Goal: Submit feedback/report problem: Submit feedback/report problem

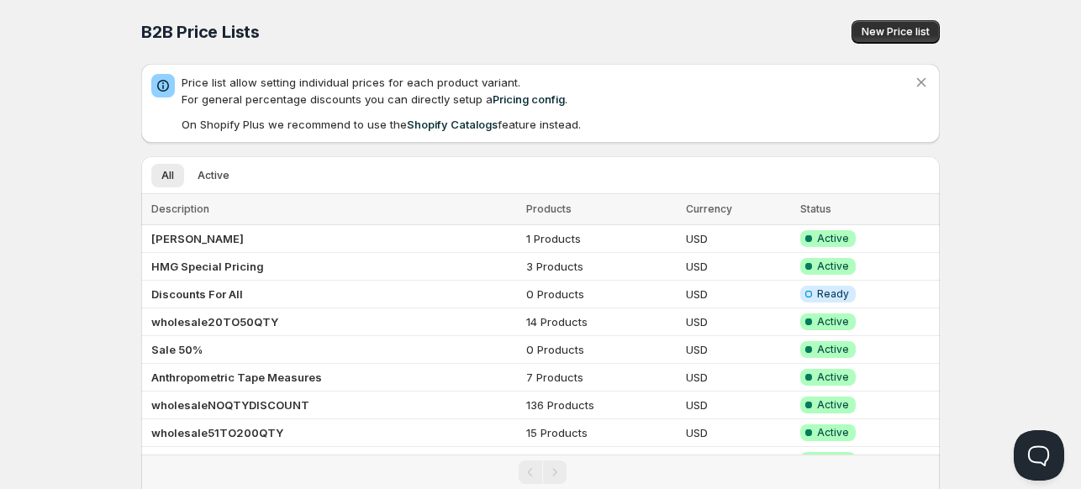
scroll to position [60, 0]
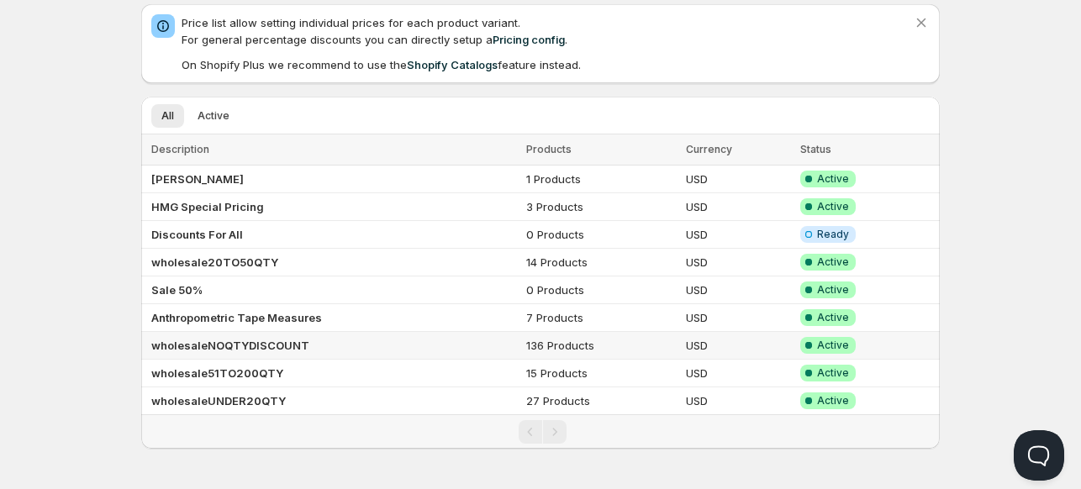
click at [195, 344] on b "wholesaleNOQTYDISCOUNT" at bounding box center [230, 345] width 158 height 13
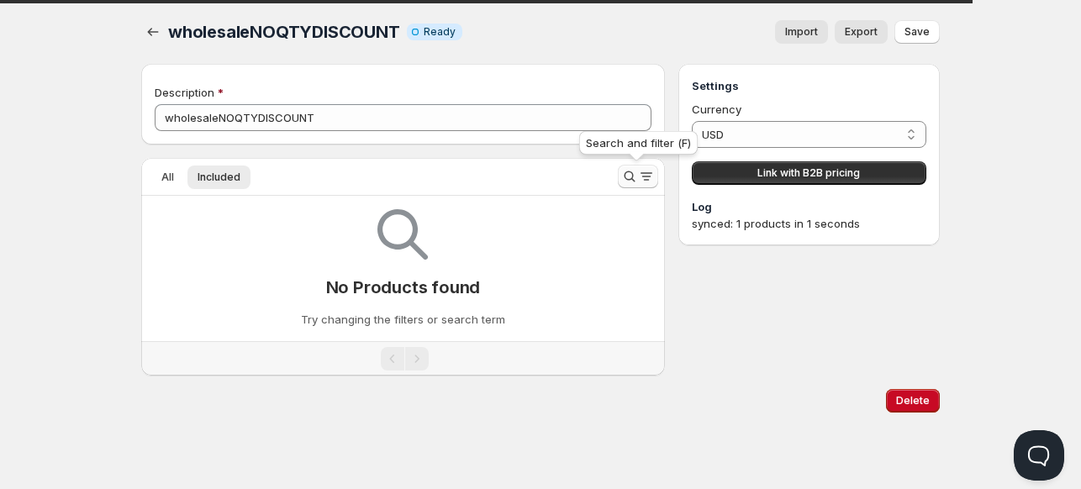
scroll to position [60, 0]
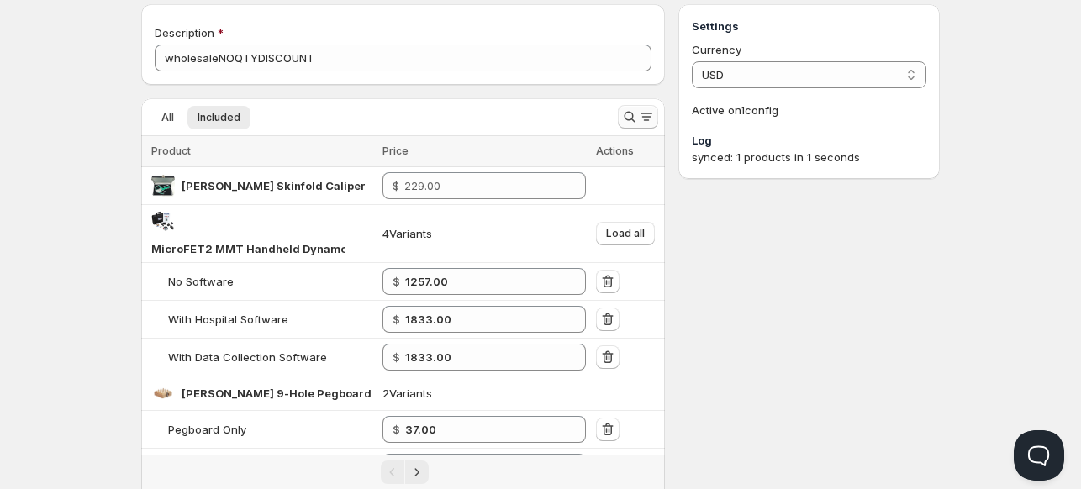
click at [626, 116] on icon "Search and filter results" at bounding box center [629, 116] width 17 height 17
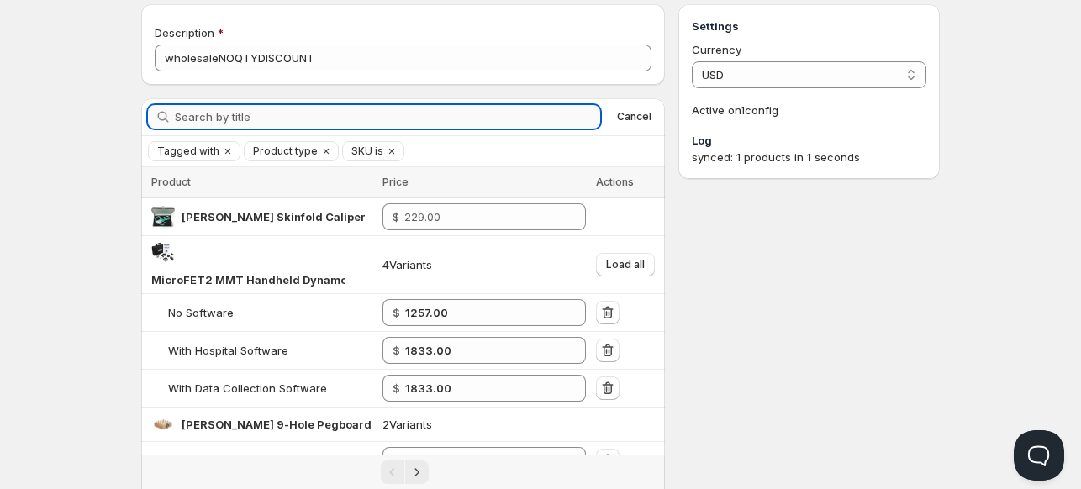
click at [494, 106] on input "Search by title" at bounding box center [387, 117] width 425 height 24
type input "[PERSON_NAME]"
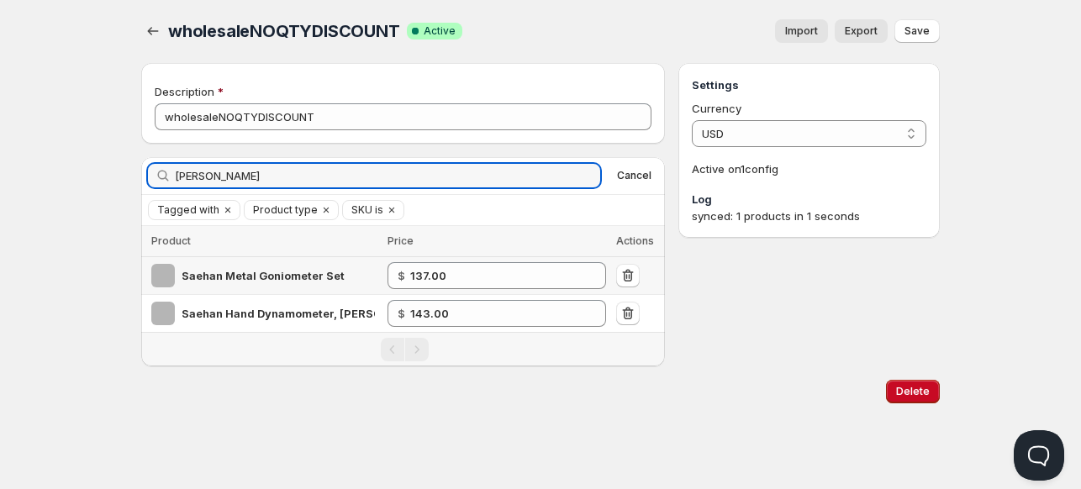
scroll to position [0, 0]
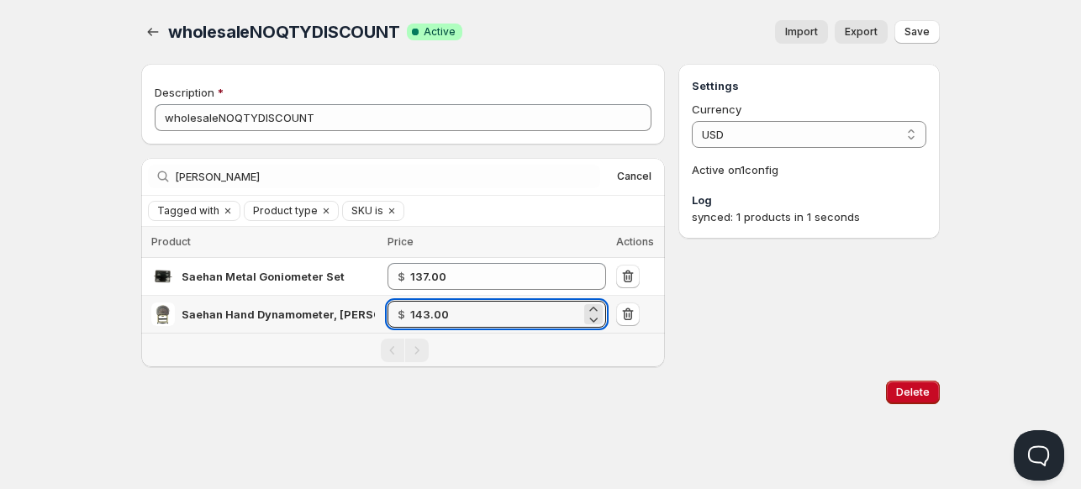
drag, startPoint x: 470, startPoint y: 310, endPoint x: 341, endPoint y: 307, distance: 129.5
click at [341, 307] on tr "Saehan Hand Dynamometer, [PERSON_NAME] Style $ 143.00" at bounding box center [403, 315] width 524 height 38
type input "87.00"
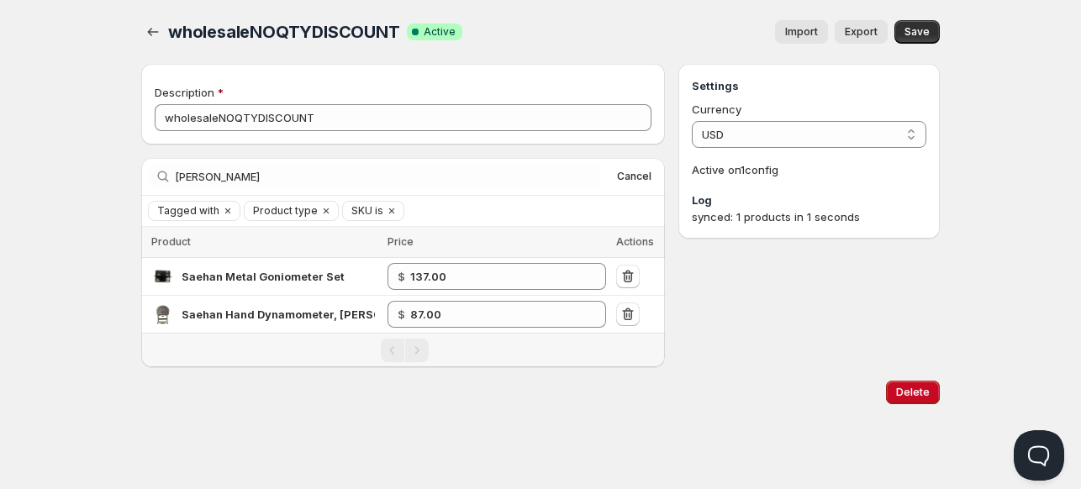
click at [443, 446] on div "Home Pricing Price lists Checkout Forms Submissions Settings Features Plans who…" at bounding box center [540, 244] width 1081 height 489
click at [912, 33] on span "Save" at bounding box center [917, 31] width 25 height 13
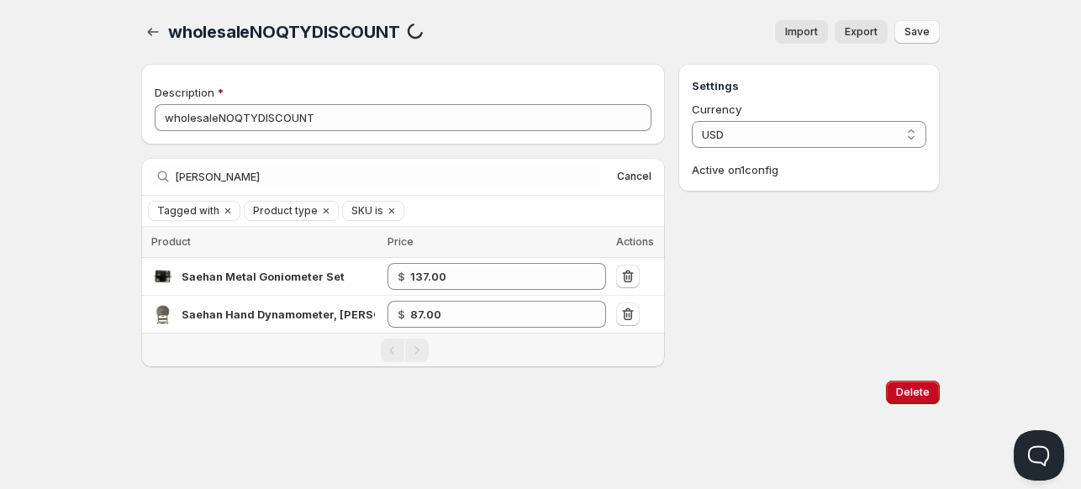
click at [918, 32] on span "Save" at bounding box center [917, 31] width 25 height 13
click at [152, 34] on icon "button" at bounding box center [153, 32] width 17 height 17
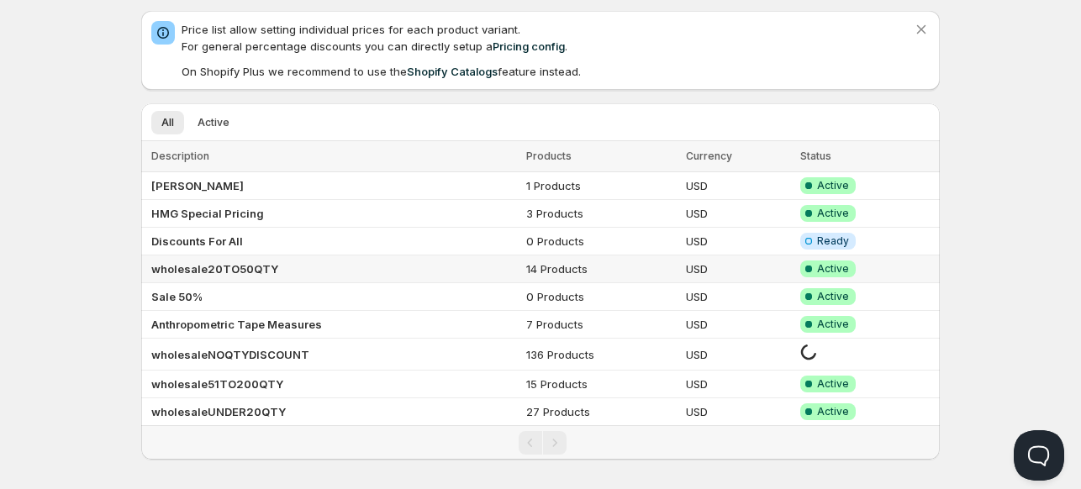
scroll to position [64, 0]
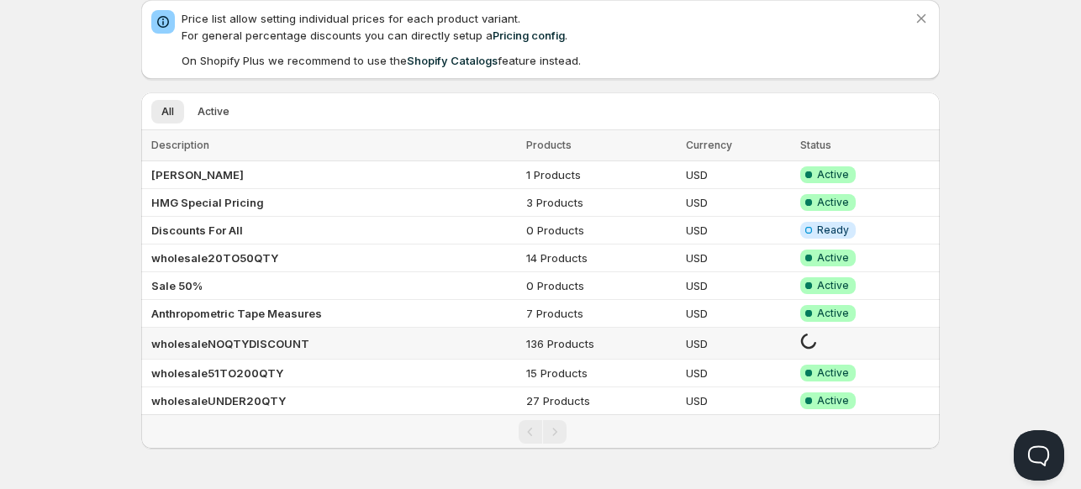
click at [243, 341] on b "wholesaleNOQTYDISCOUNT" at bounding box center [230, 343] width 158 height 13
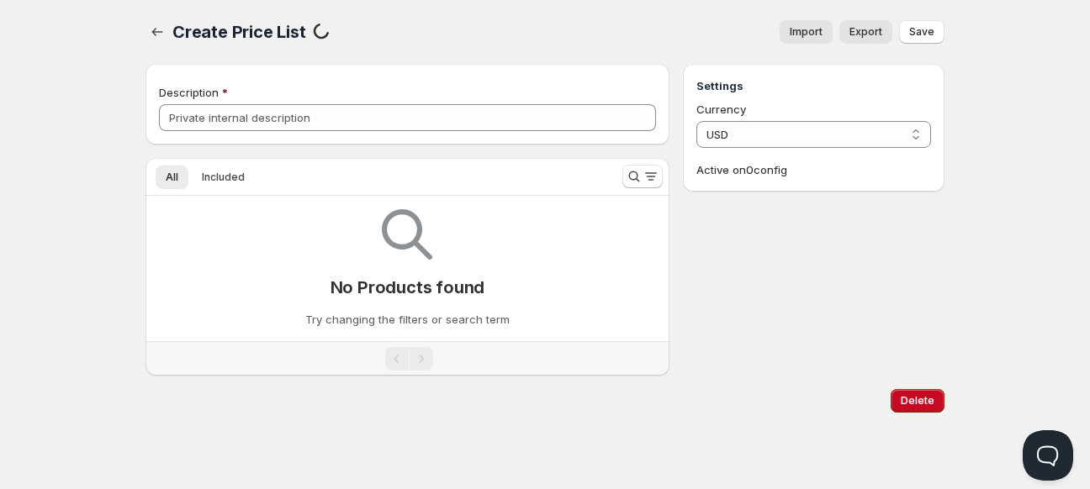
type input "wholesaleNOQTYDISCOUNT"
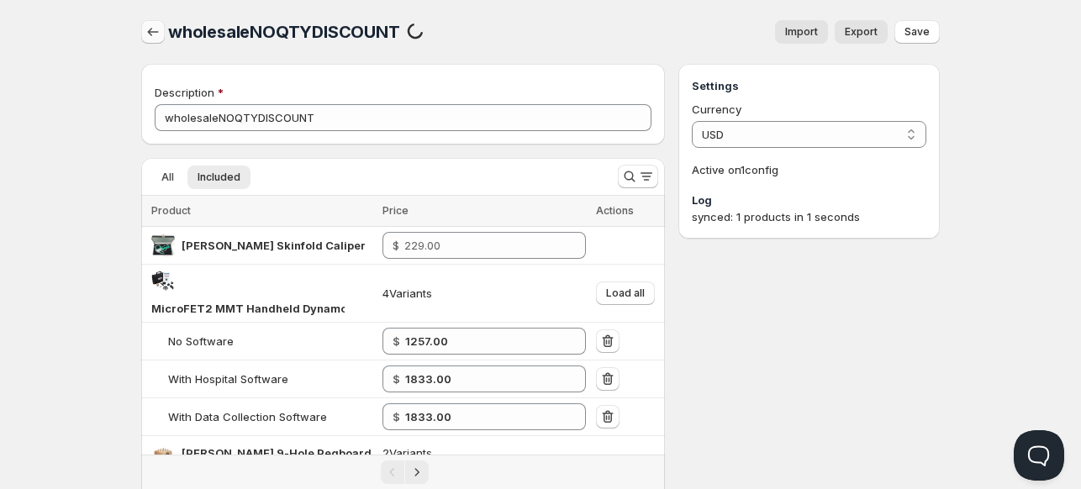
click at [146, 29] on icon "button" at bounding box center [153, 32] width 17 height 17
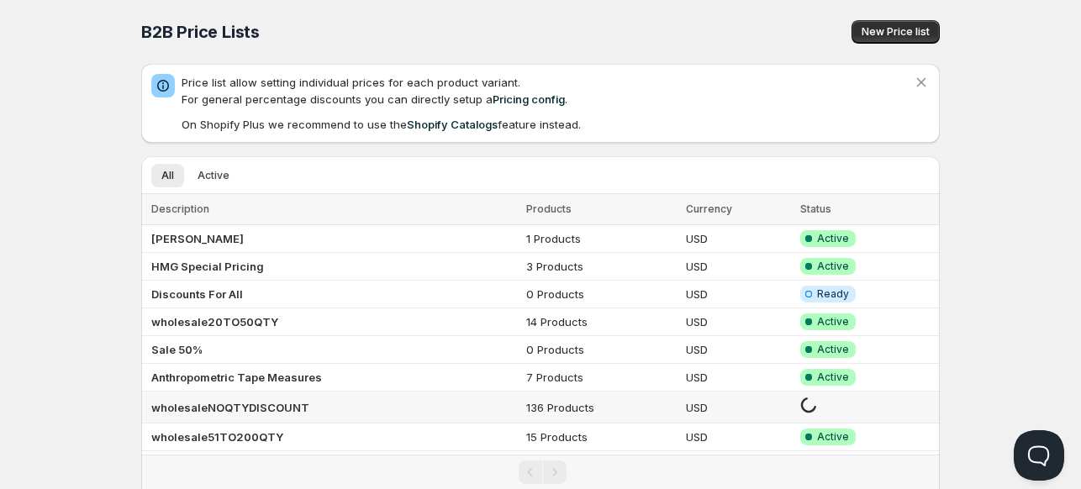
click at [208, 406] on b "wholesaleNOQTYDISCOUNT" at bounding box center [230, 407] width 158 height 13
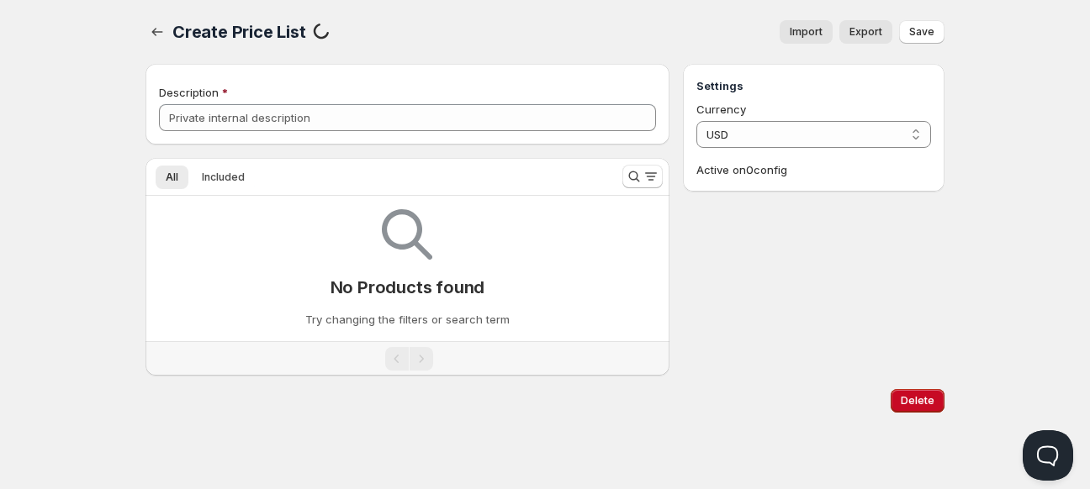
type input "wholesaleNOQTYDISCOUNT"
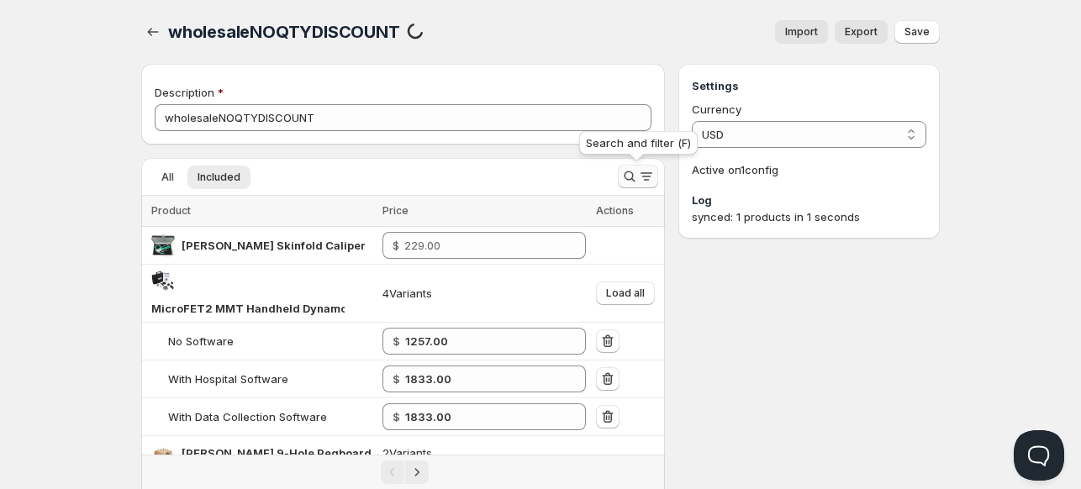
click at [626, 177] on icon "Search and filter results" at bounding box center [629, 176] width 17 height 17
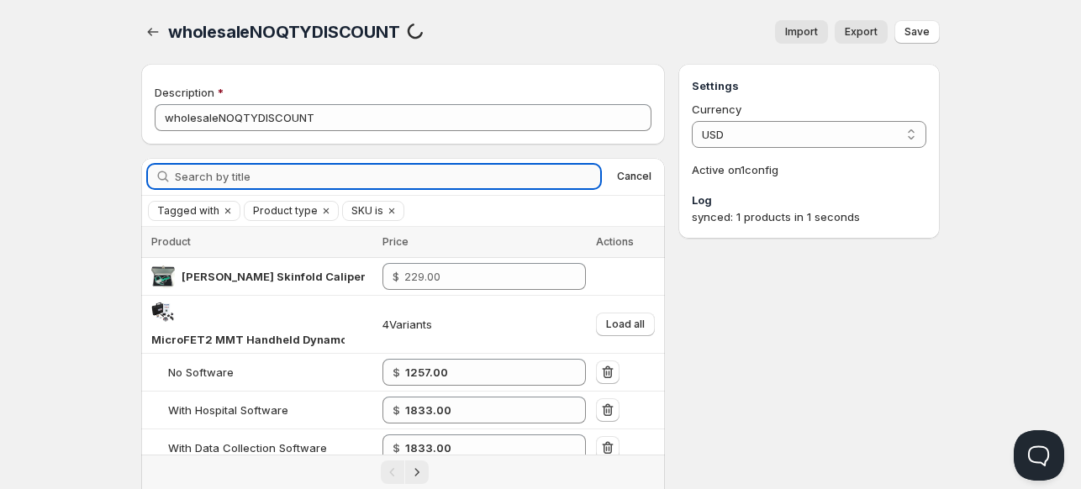
click at [515, 182] on input "Search by title" at bounding box center [387, 177] width 425 height 24
type input "[PERSON_NAME]"
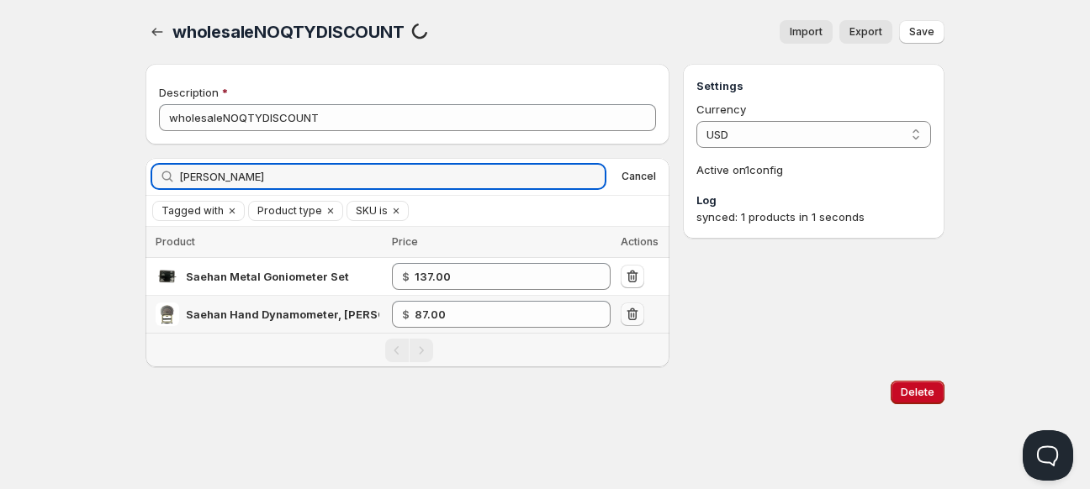
click at [636, 315] on icon "button" at bounding box center [631, 314] width 11 height 13
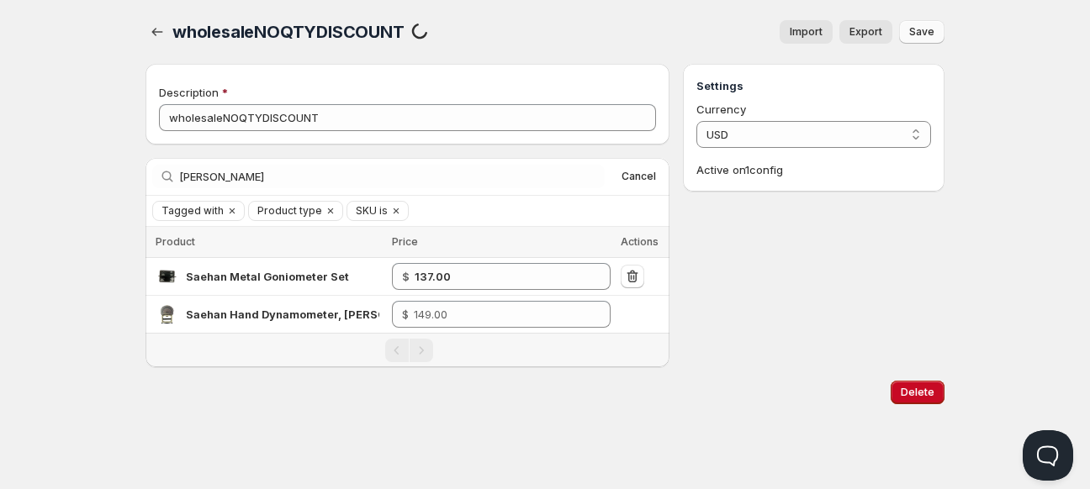
click at [916, 29] on span "Save" at bounding box center [921, 31] width 25 height 13
click at [155, 34] on icon "button" at bounding box center [157, 32] width 17 height 17
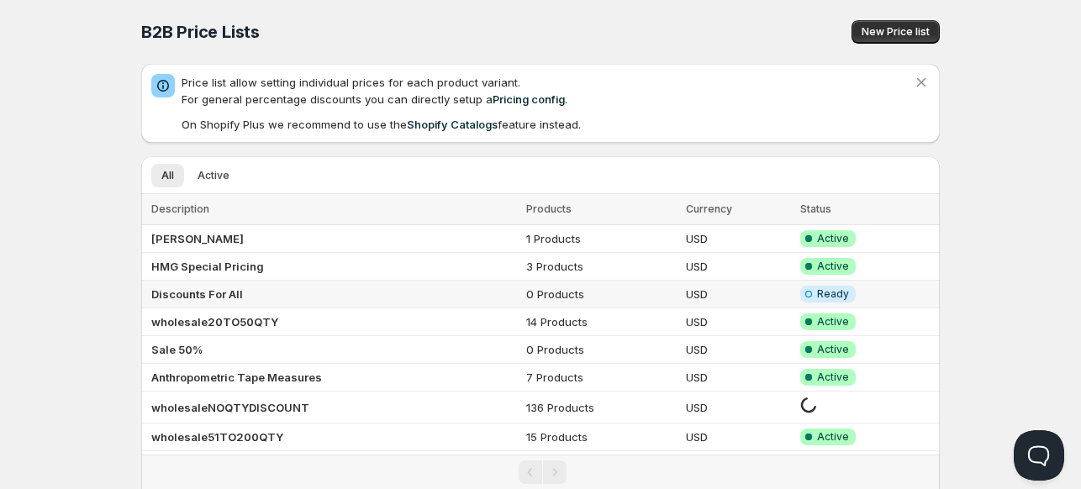
scroll to position [64, 0]
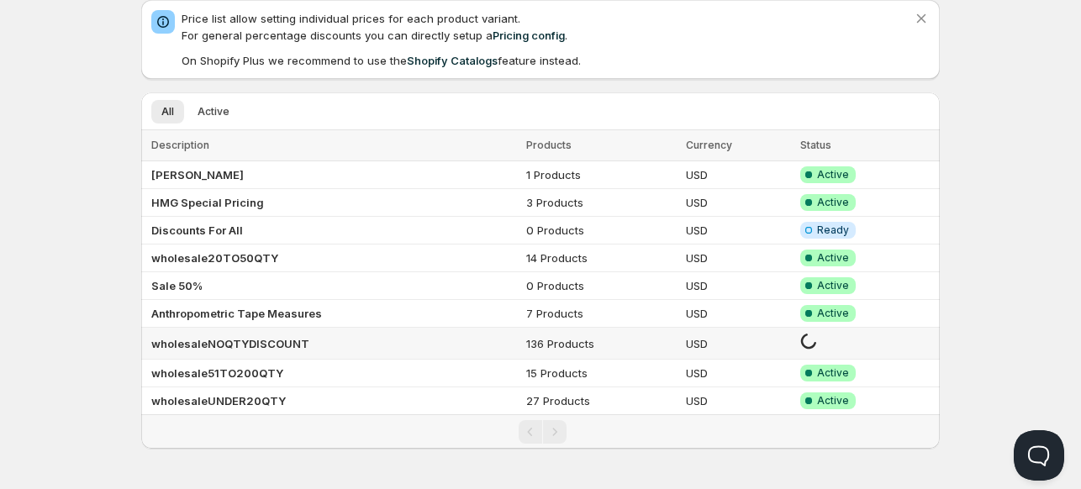
click at [216, 340] on b "wholesaleNOQTYDISCOUNT" at bounding box center [230, 343] width 158 height 13
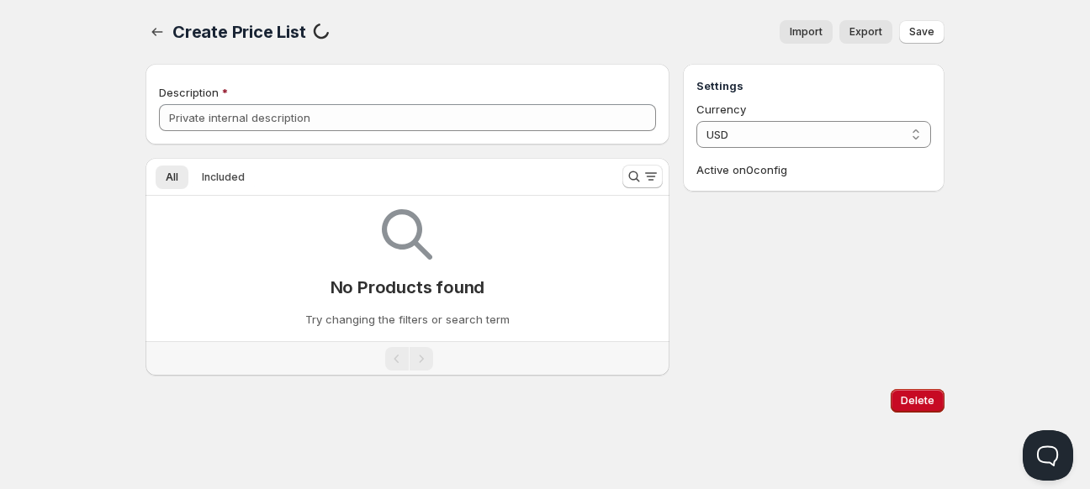
type input "wholesaleNOQTYDISCOUNT"
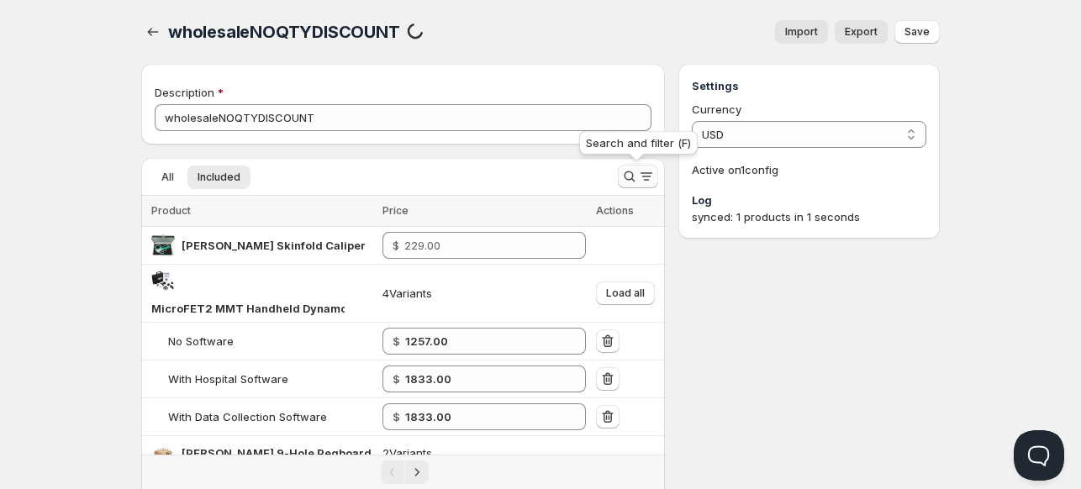
click at [622, 174] on icon "Search and filter results" at bounding box center [629, 176] width 17 height 17
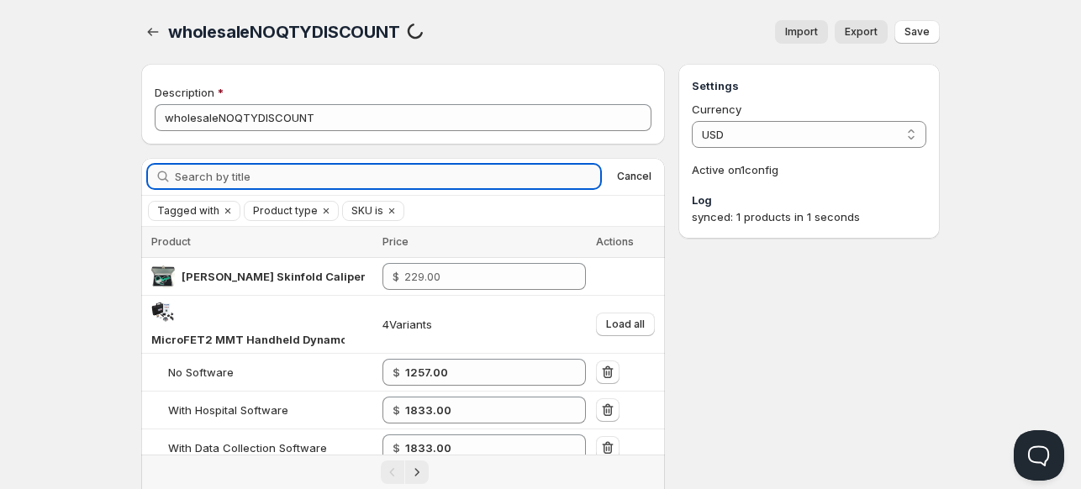
click at [502, 177] on input "Search by title" at bounding box center [387, 177] width 425 height 24
type input "saehan"
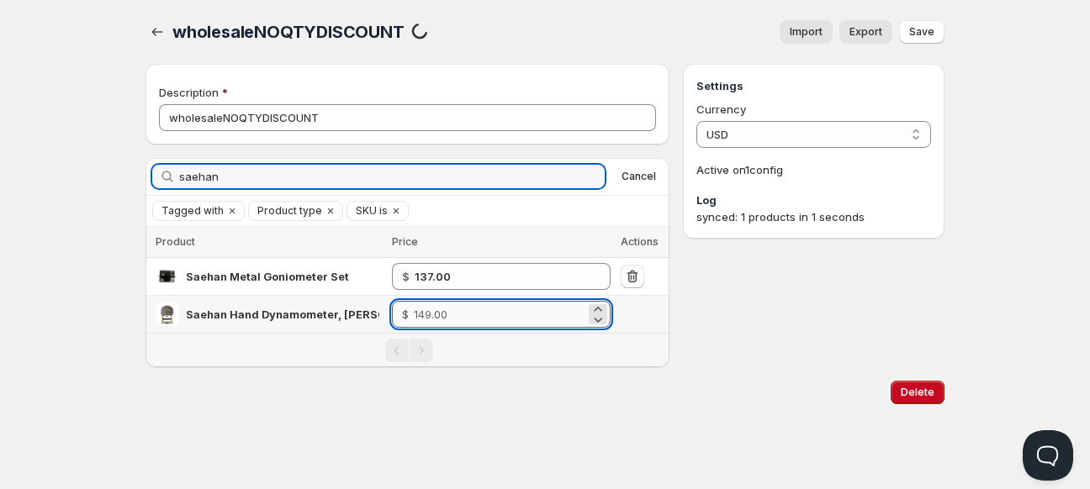
click at [474, 307] on input "number" at bounding box center [500, 314] width 172 height 27
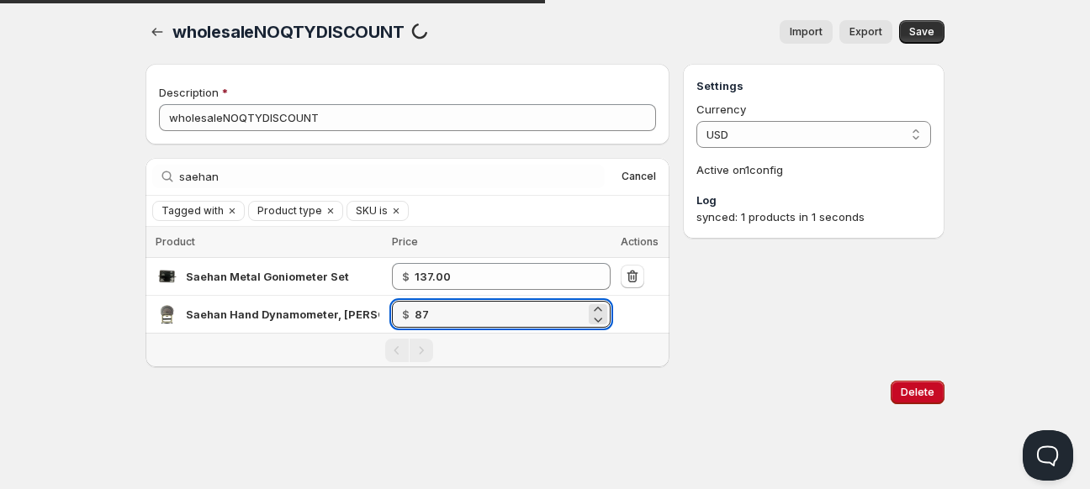
type input "87.00"
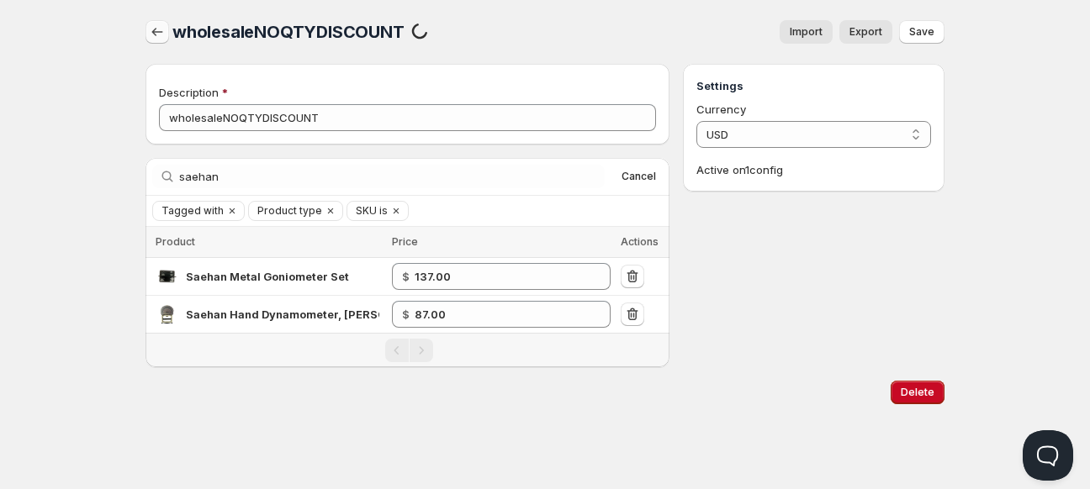
click at [151, 29] on icon "button" at bounding box center [157, 32] width 17 height 17
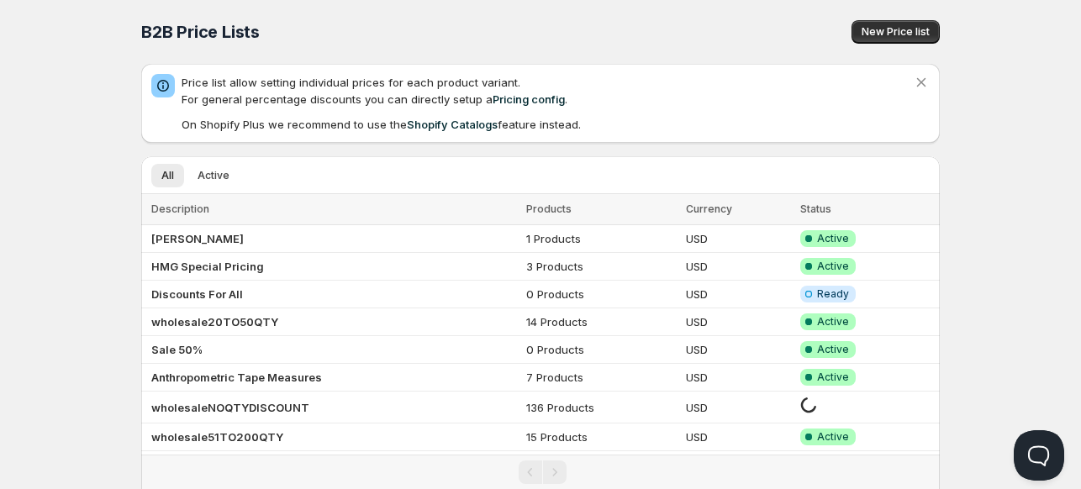
scroll to position [64, 0]
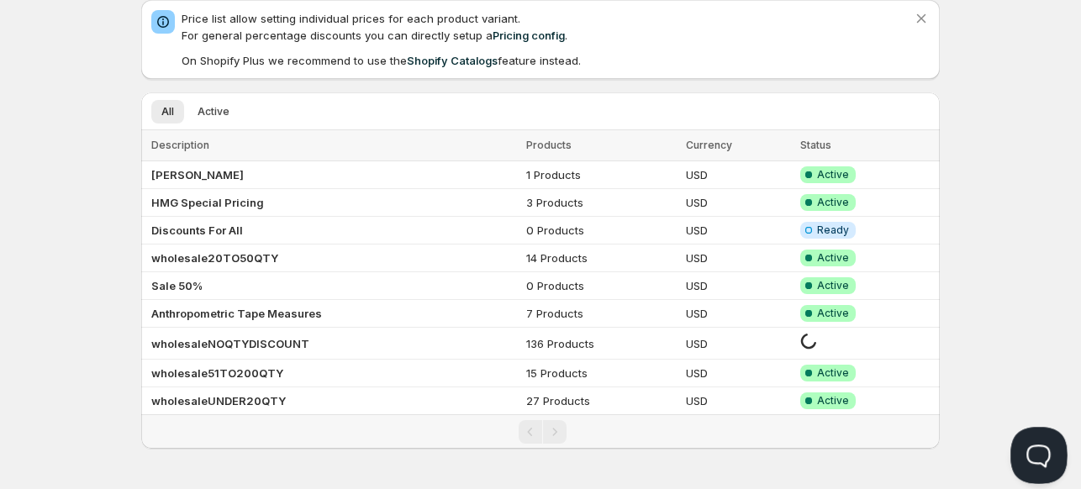
click at [1036, 445] on button "Open Beacon popover" at bounding box center [1036, 452] width 50 height 50
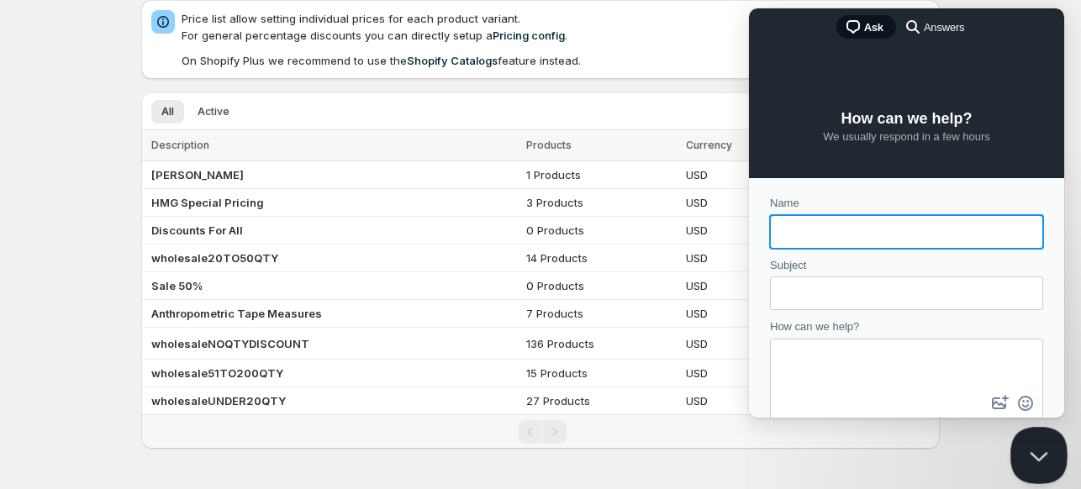
scroll to position [0, 0]
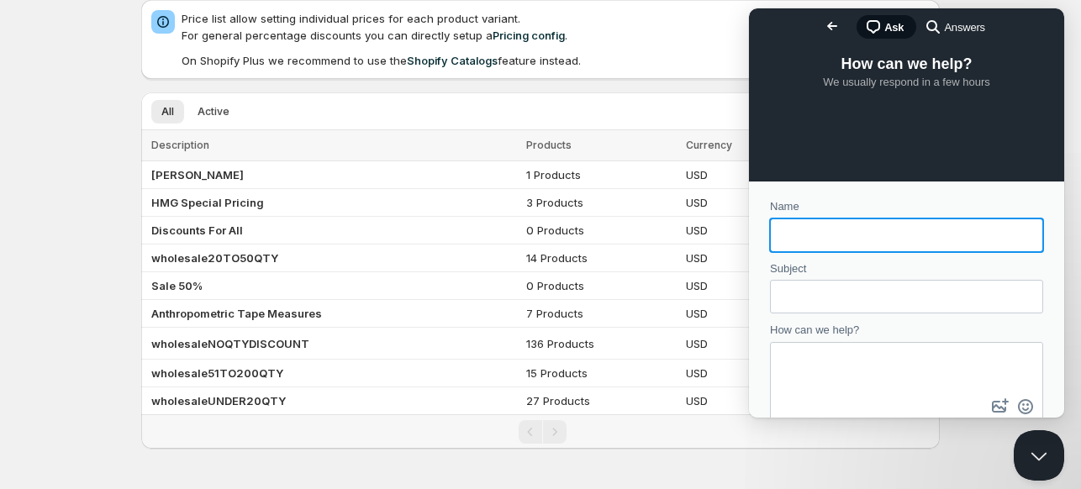
click at [822, 24] on span "Go back" at bounding box center [832, 26] width 20 height 20
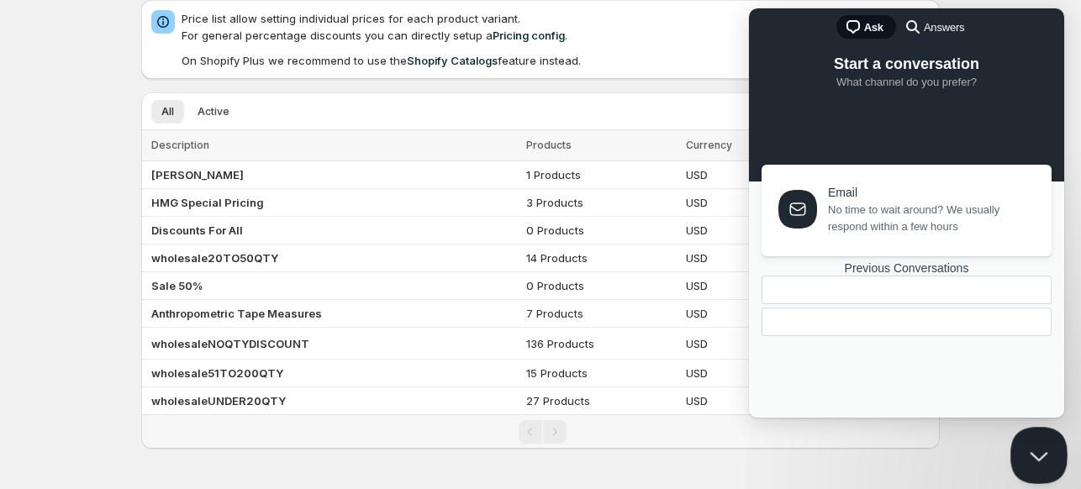
click at [1033, 451] on button "Close Beacon popover" at bounding box center [1036, 452] width 50 height 50
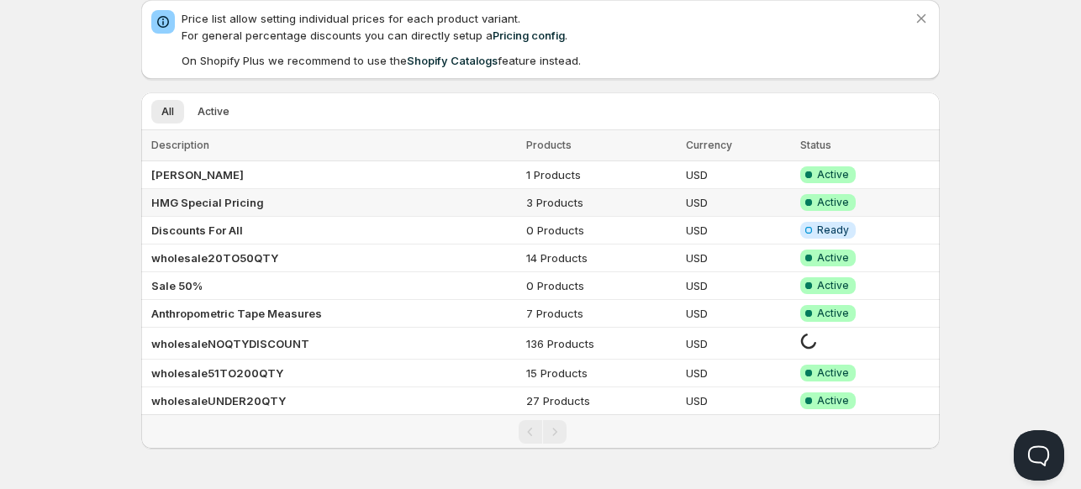
click at [208, 204] on b "HMG Special Pricing" at bounding box center [207, 202] width 113 height 13
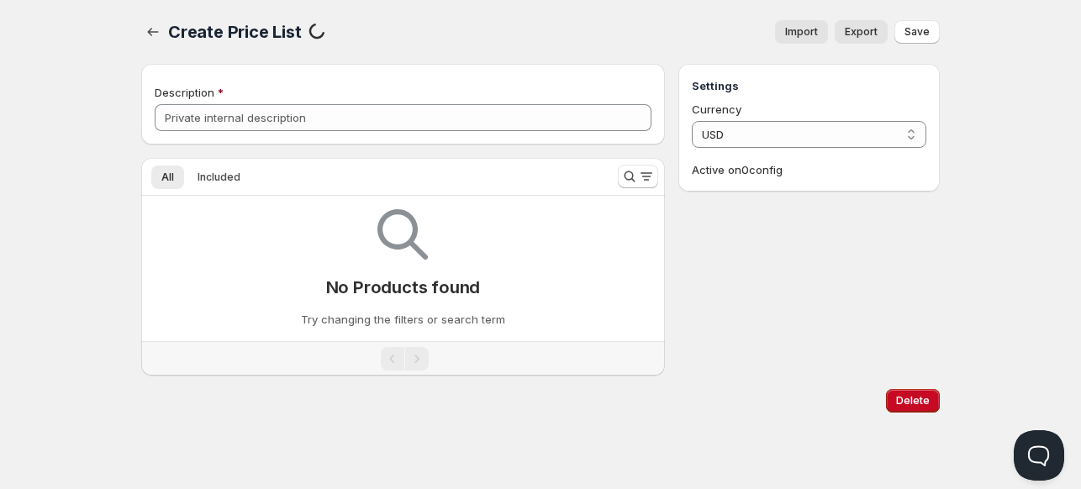
type input "HMG Special Pricing"
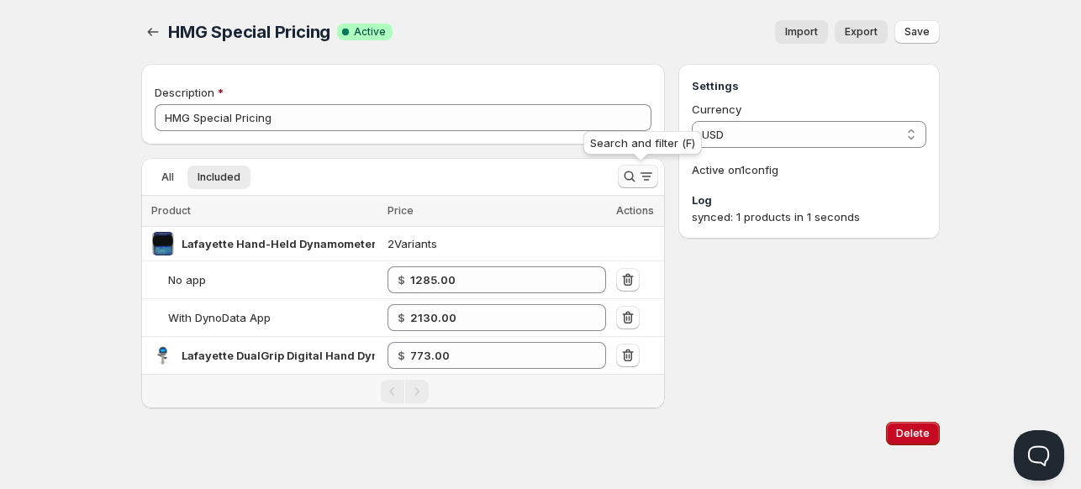
click at [623, 175] on icon "Search and filter results" at bounding box center [629, 176] width 17 height 17
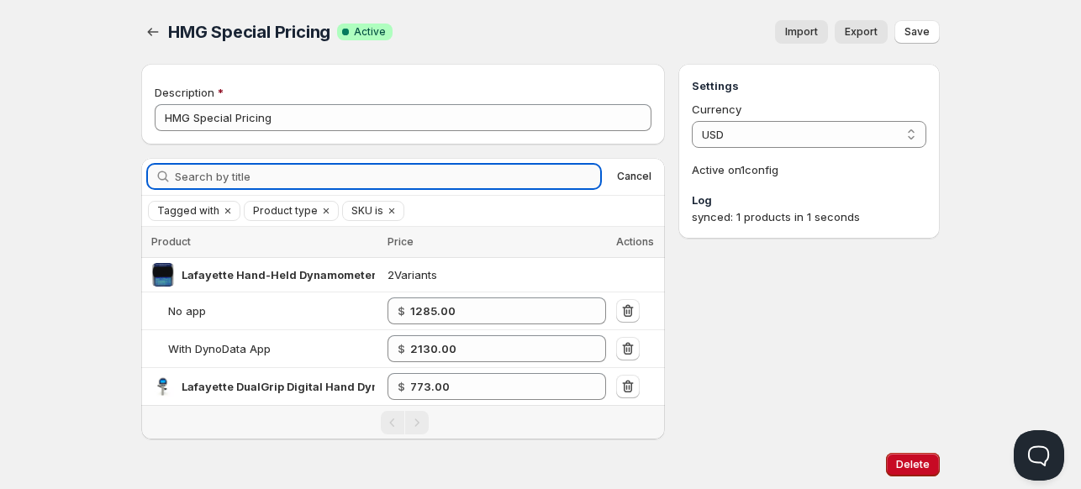
click at [457, 178] on input "Search by title" at bounding box center [387, 177] width 425 height 24
click at [640, 177] on span "Cancel" at bounding box center [634, 176] width 34 height 13
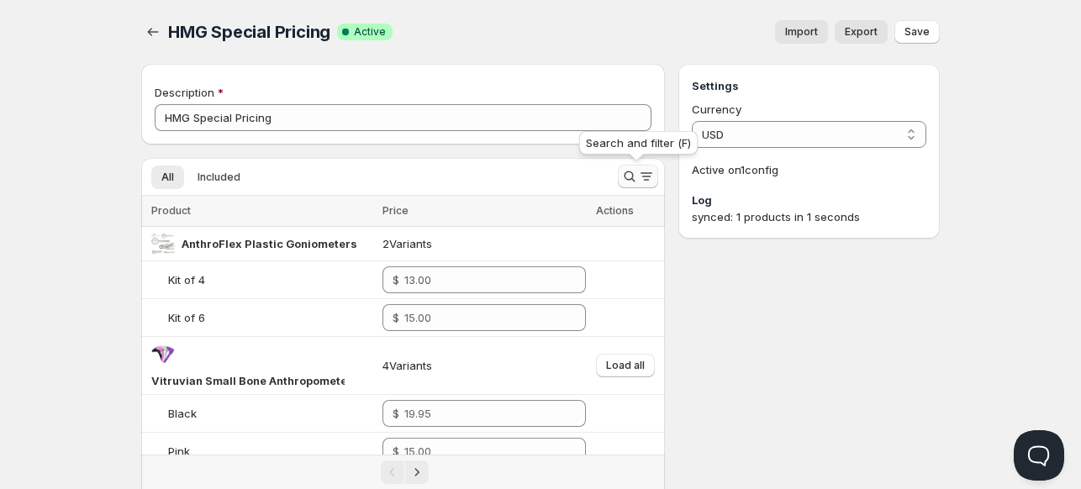
click at [632, 177] on icon "Search and filter results" at bounding box center [629, 177] width 11 height 11
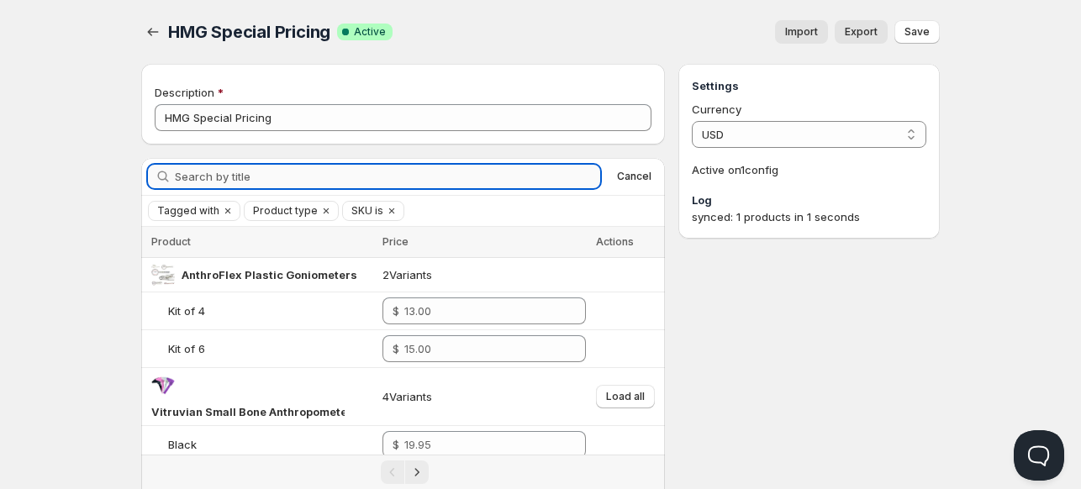
click at [395, 184] on input "Search by title" at bounding box center [387, 177] width 425 height 24
type input "saehan"
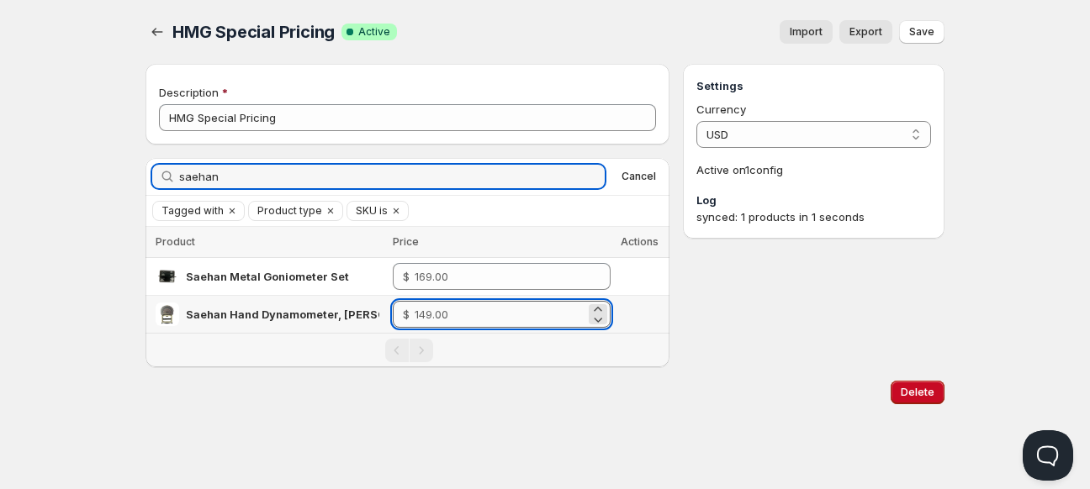
click at [446, 312] on input "number" at bounding box center [500, 314] width 171 height 27
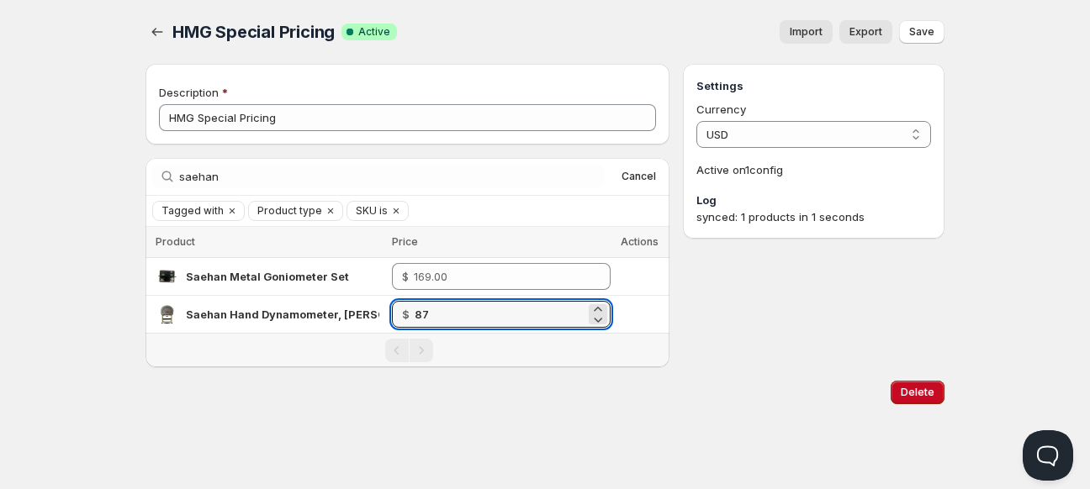
type input "87.00"
click at [427, 407] on div "Delete" at bounding box center [544, 392] width 799 height 50
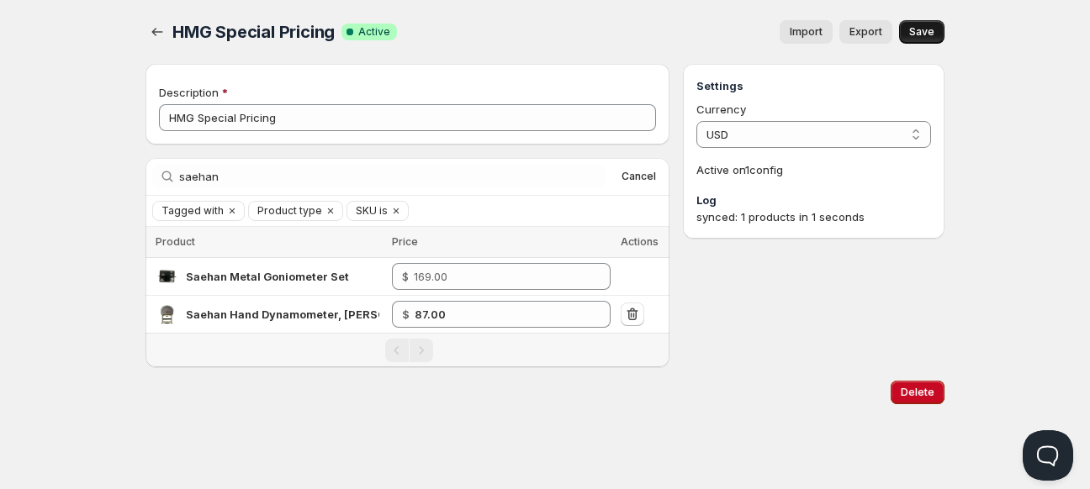
click at [927, 28] on span "Save" at bounding box center [921, 31] width 25 height 13
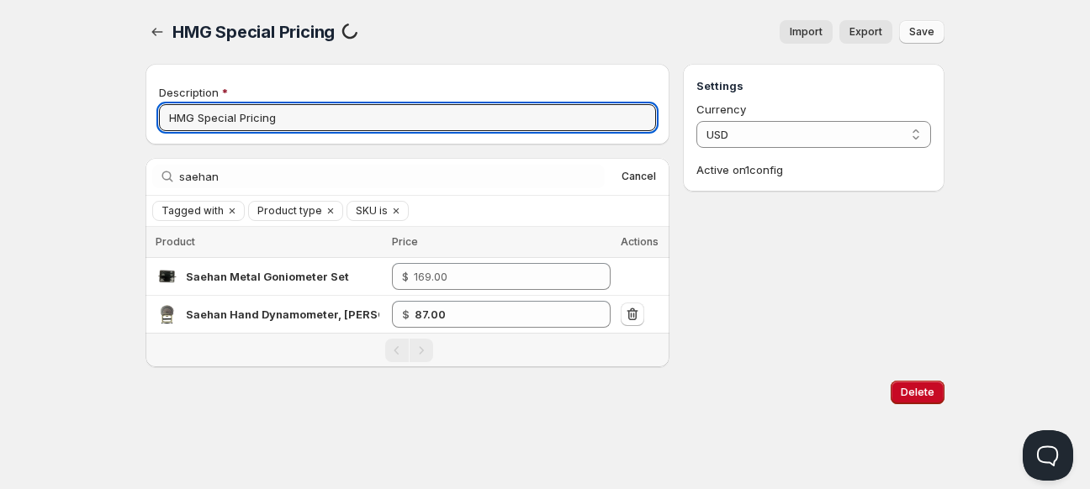
drag, startPoint x: 444, startPoint y: 122, endPoint x: 188, endPoint y: 46, distance: 266.6
click at [188, 46] on div "HMG Special Pricing. This page is ready HMG Special Pricing processing PriceLis…" at bounding box center [544, 209] width 839 height 418
click at [106, 107] on div "Home Pricing Price lists Checkout Forms Submissions Settings Features Plans HMG…" at bounding box center [545, 244] width 1090 height 489
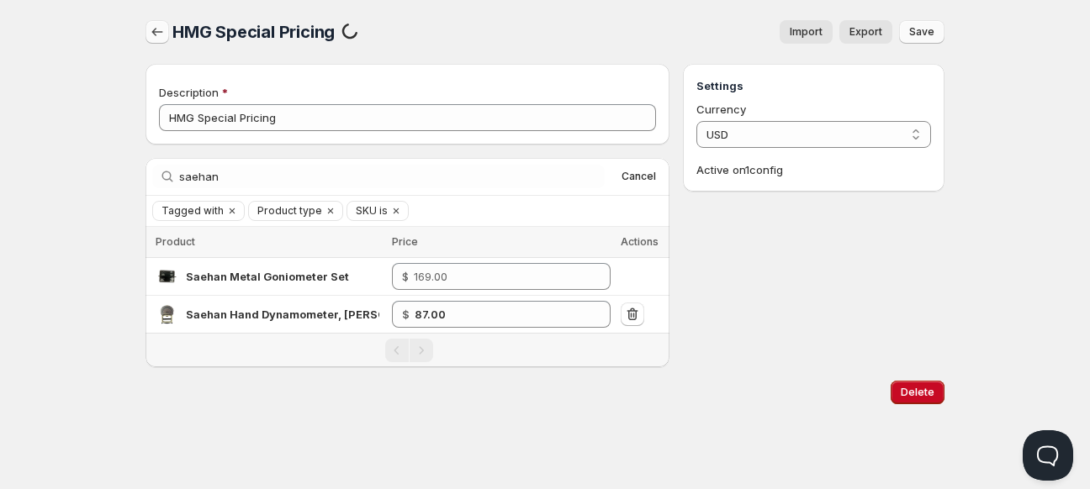
click at [150, 32] on icon "button" at bounding box center [157, 32] width 17 height 17
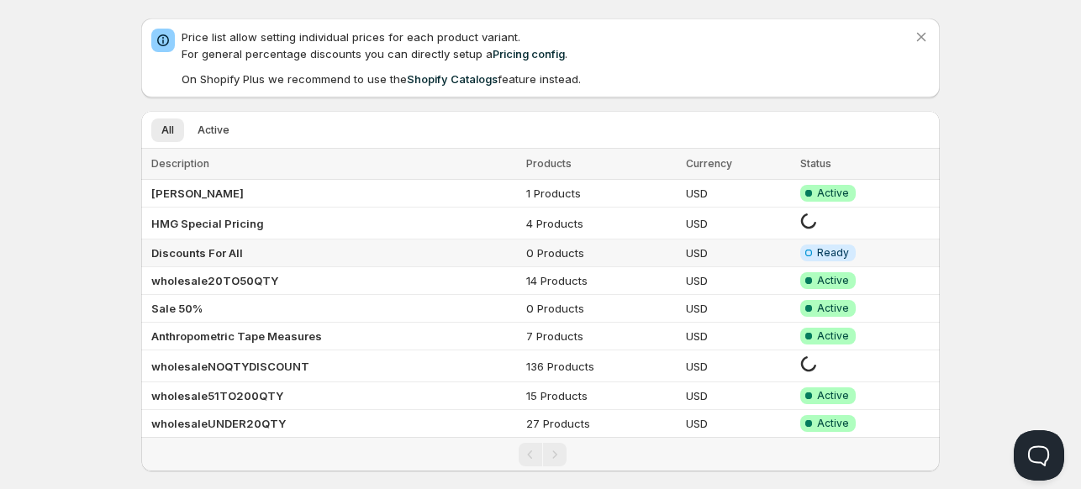
scroll to position [47, 0]
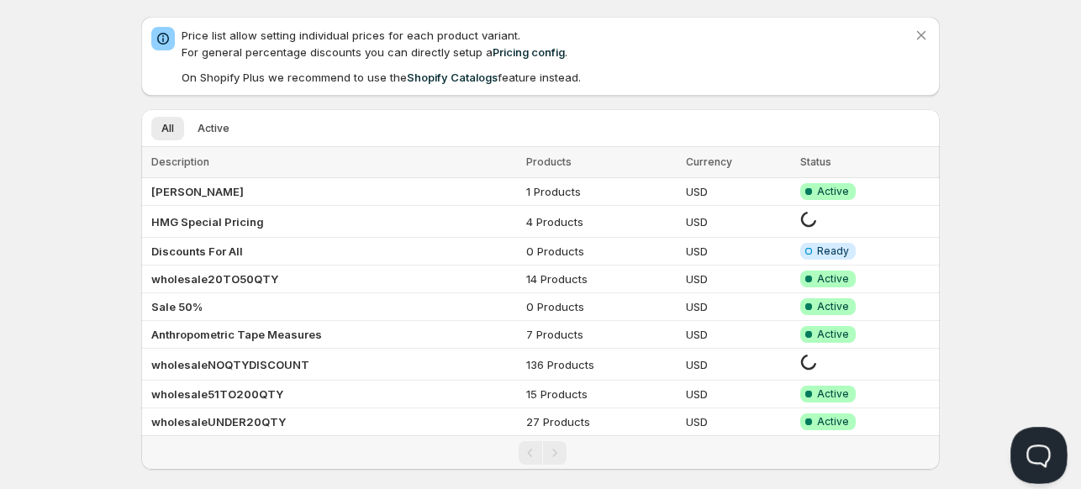
click at [1024, 439] on button "Open Beacon popover" at bounding box center [1036, 452] width 50 height 50
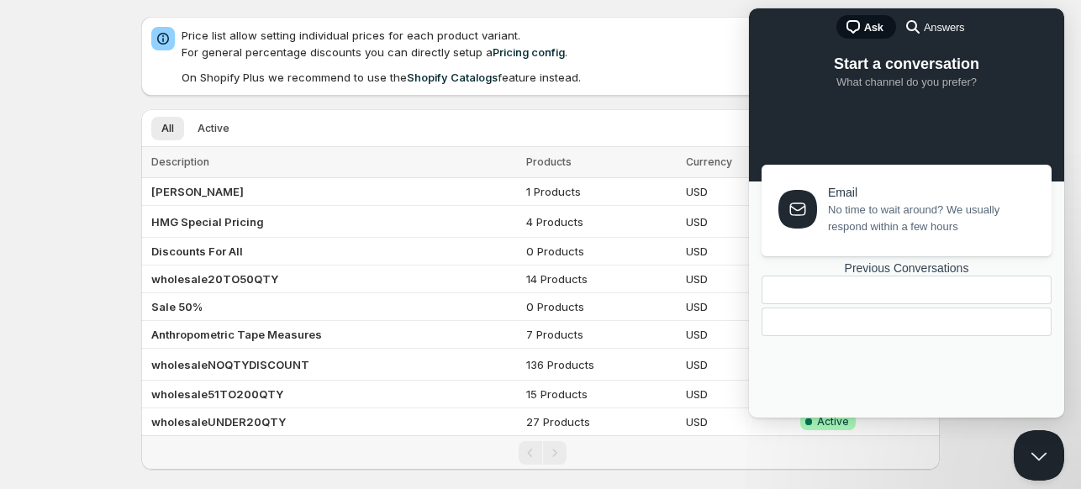
click at [846, 329] on div "Previous Conversations" at bounding box center [907, 301] width 290 height 78
click at [820, 290] on div "Email No time to wait around? We usually respond within a few hours Previous Co…" at bounding box center [906, 274] width 305 height 219
click at [793, 205] on icon at bounding box center [798, 206] width 20 height 20
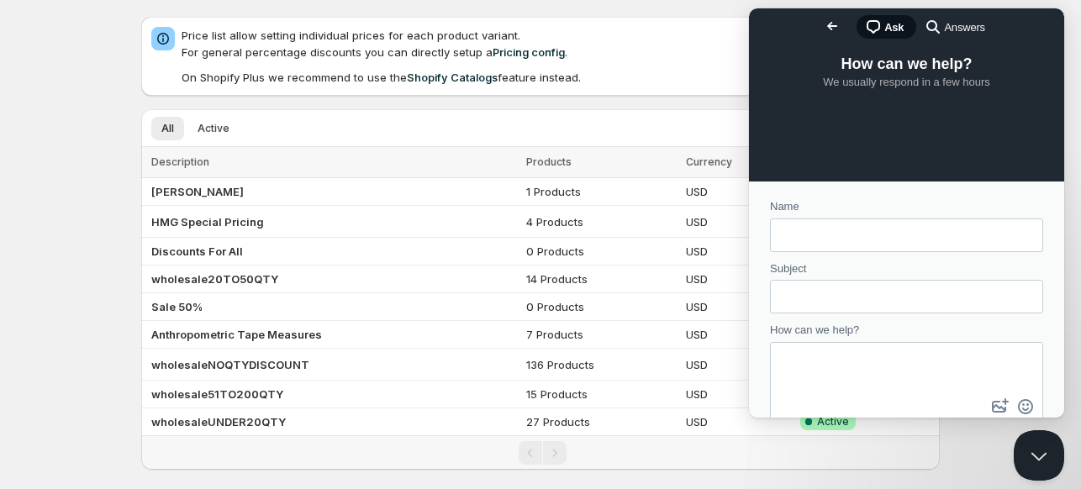
click at [822, 27] on span "Go back" at bounding box center [832, 26] width 20 height 20
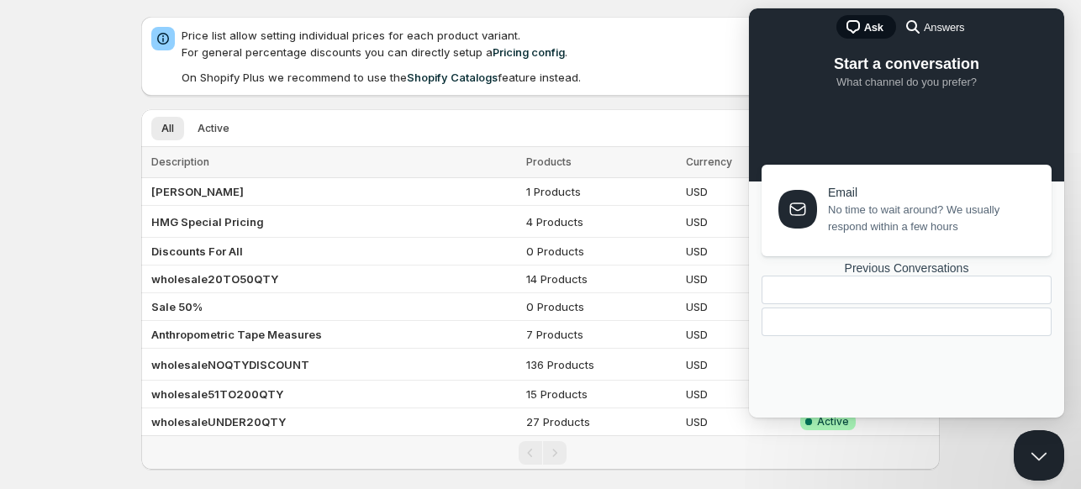
click at [859, 336] on div at bounding box center [907, 306] width 290 height 61
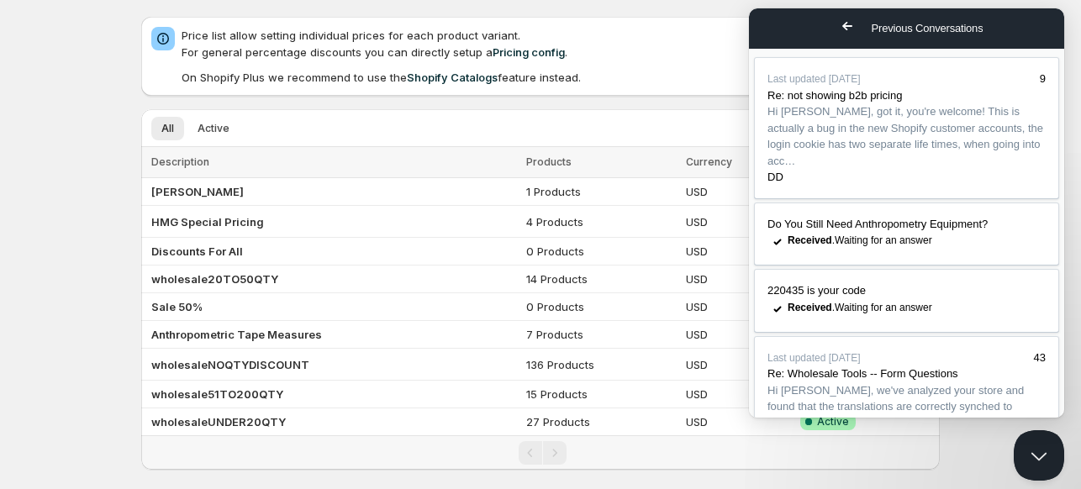
click at [838, 26] on span "Go back" at bounding box center [848, 26] width 20 height 20
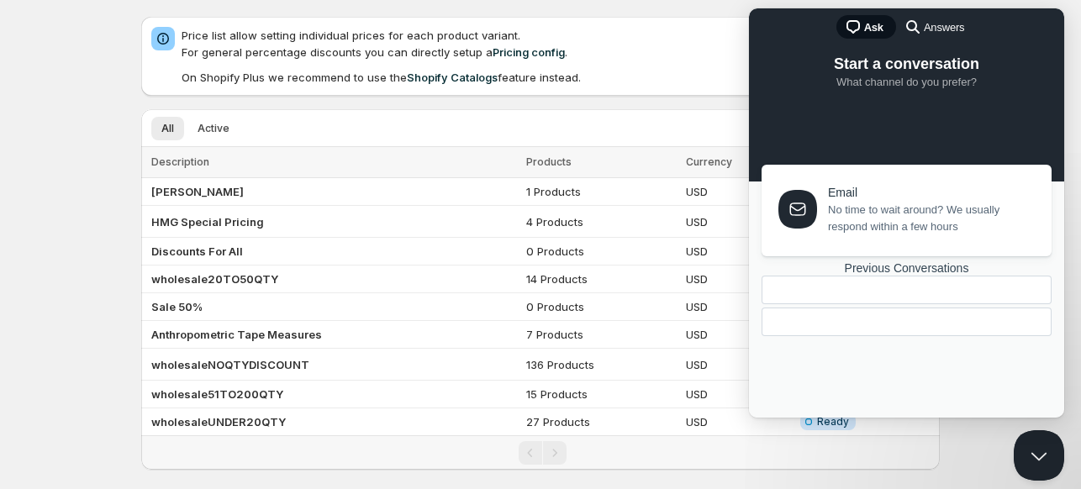
click at [816, 282] on div "Email No time to wait around? We usually respond within a few hours Previous Co…" at bounding box center [906, 274] width 305 height 219
click at [856, 23] on span "chat-square" at bounding box center [853, 27] width 20 height 20
click at [843, 72] on span "Start a conversation" at bounding box center [906, 63] width 145 height 17
click at [801, 282] on div "Email No time to wait around? We usually respond within a few hours Previous Co…" at bounding box center [906, 274] width 305 height 219
click at [789, 194] on div at bounding box center [798, 206] width 38 height 38
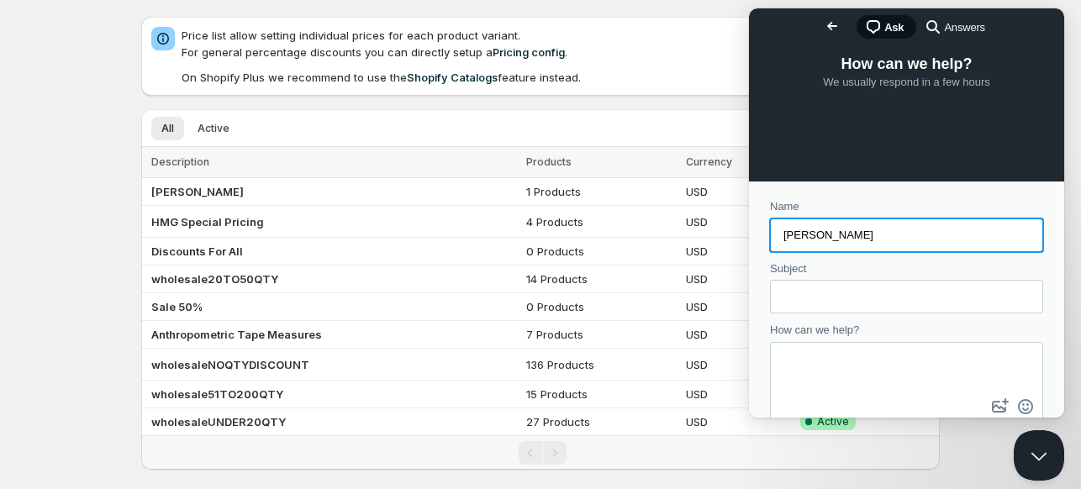
type input "Joe"
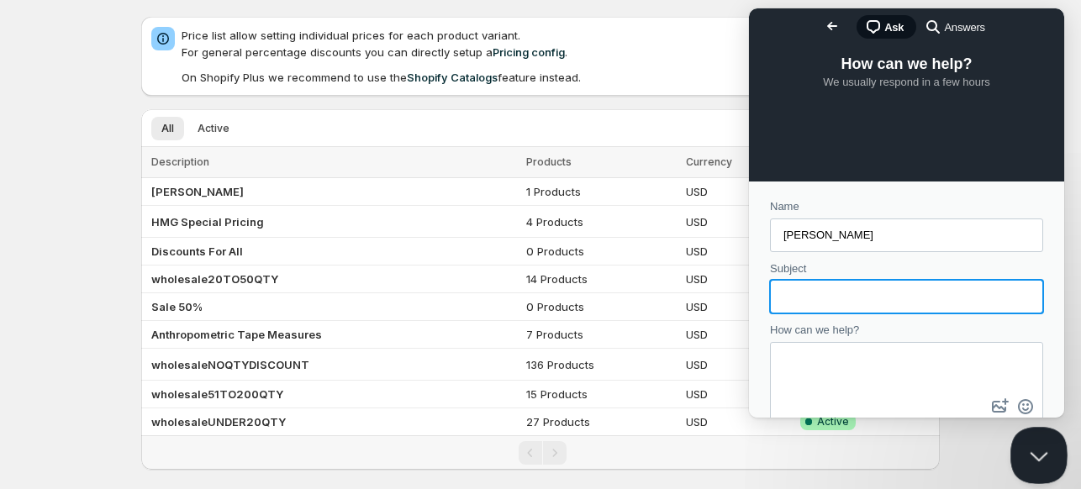
click at [1034, 457] on button "Close Beacon popover" at bounding box center [1036, 452] width 50 height 50
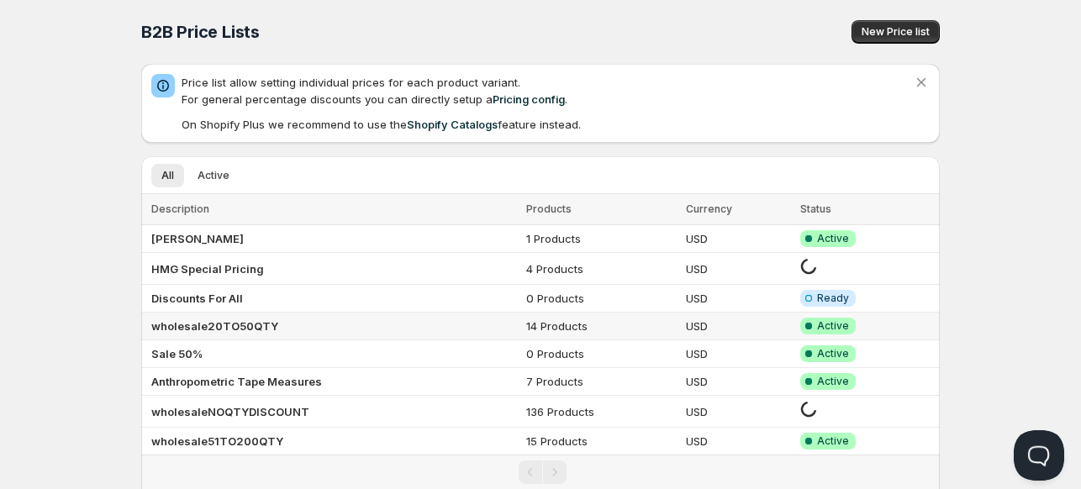
scroll to position [12, 0]
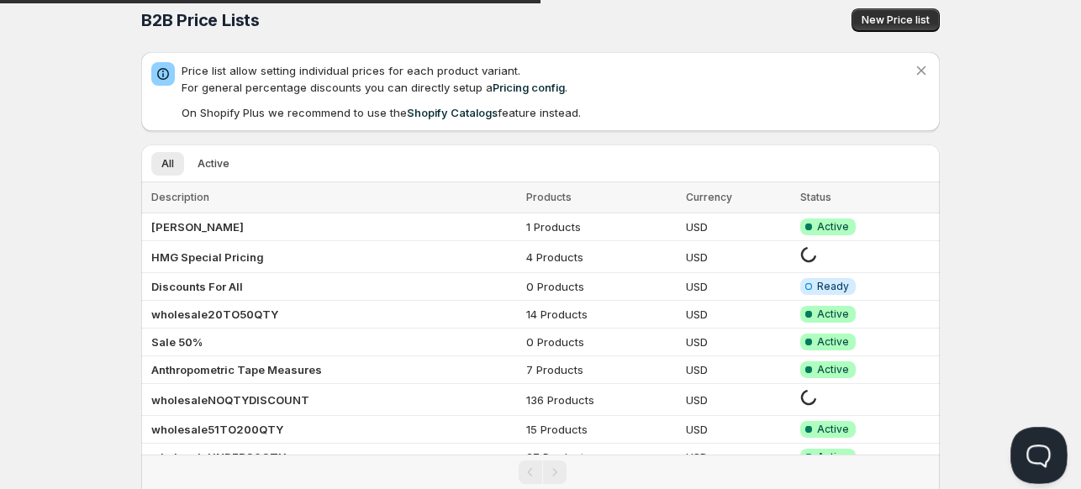
click at [1033, 451] on button "Open Beacon popover" at bounding box center [1036, 452] width 50 height 50
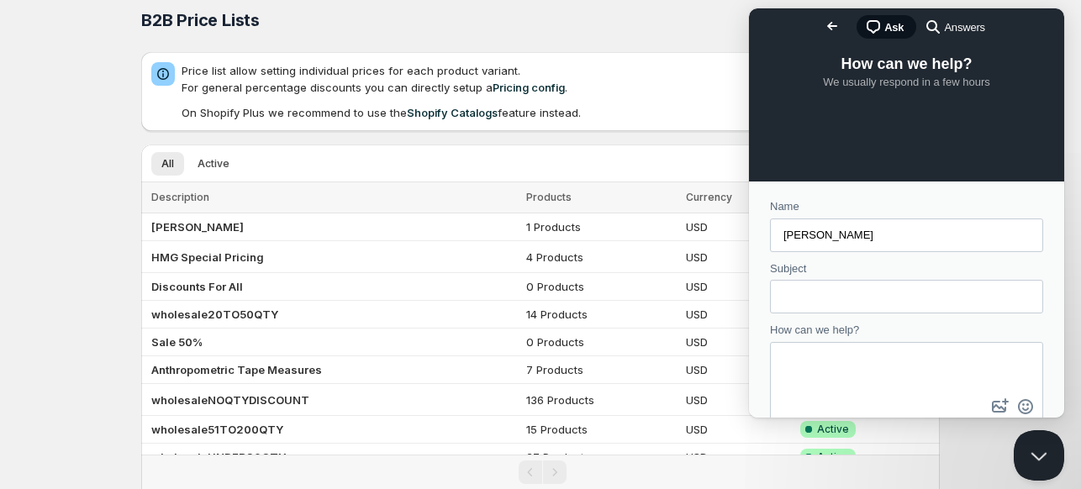
click at [818, 298] on input "Subject" at bounding box center [907, 297] width 246 height 30
type input "{"
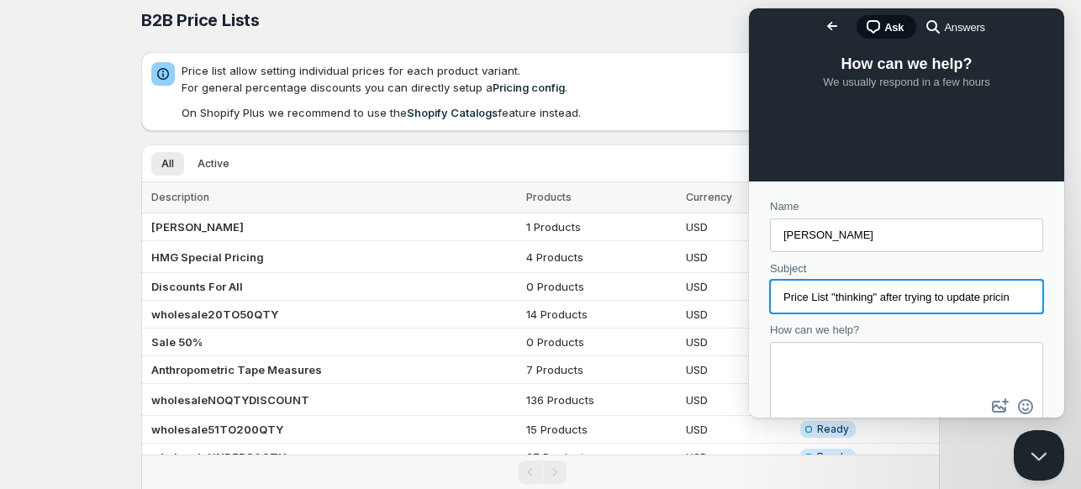
scroll to position [0, 0]
type input "Price List "thinking" after trying to update prices"
click at [1028, 449] on button "Close Beacon popover" at bounding box center [1036, 452] width 50 height 50
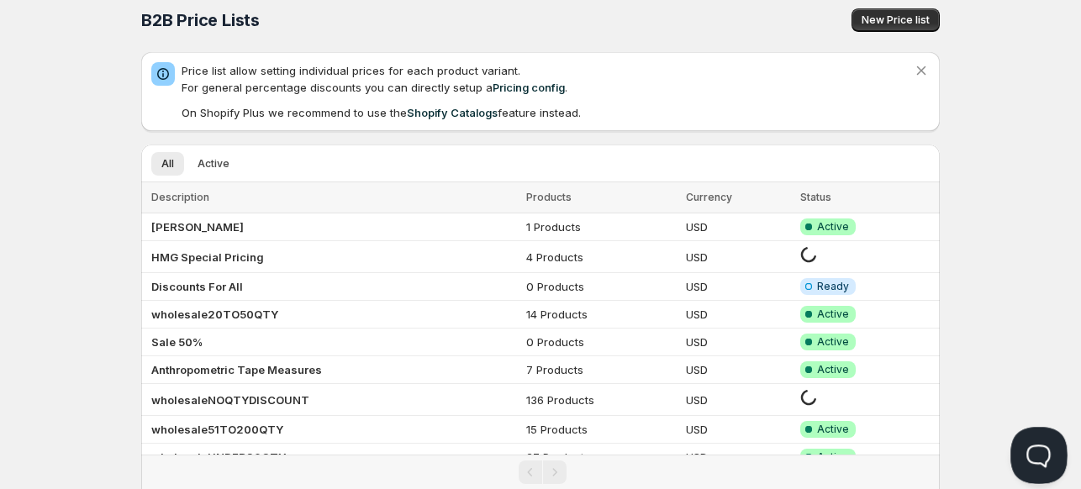
click at [1028, 449] on button "Open Beacon popover" at bounding box center [1036, 452] width 50 height 50
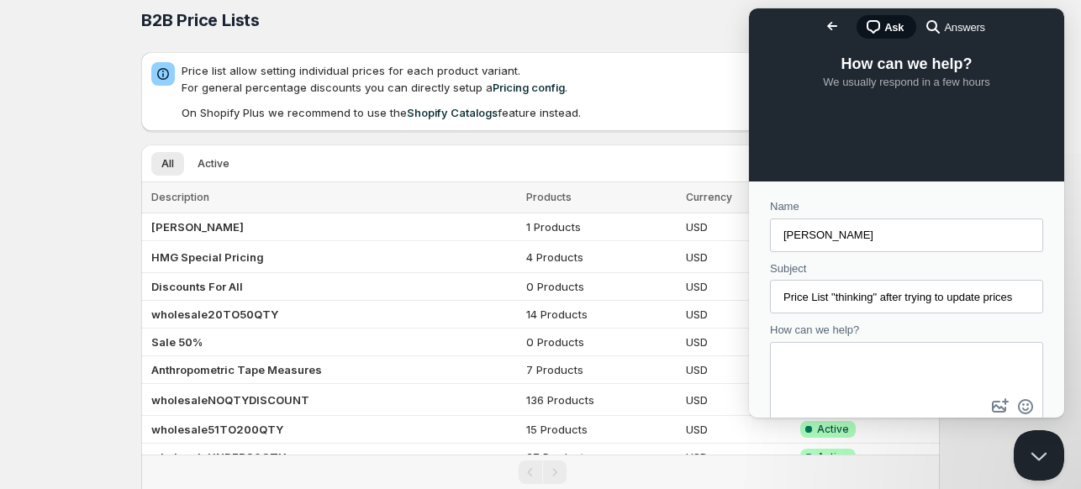
scroll to position [129, 0]
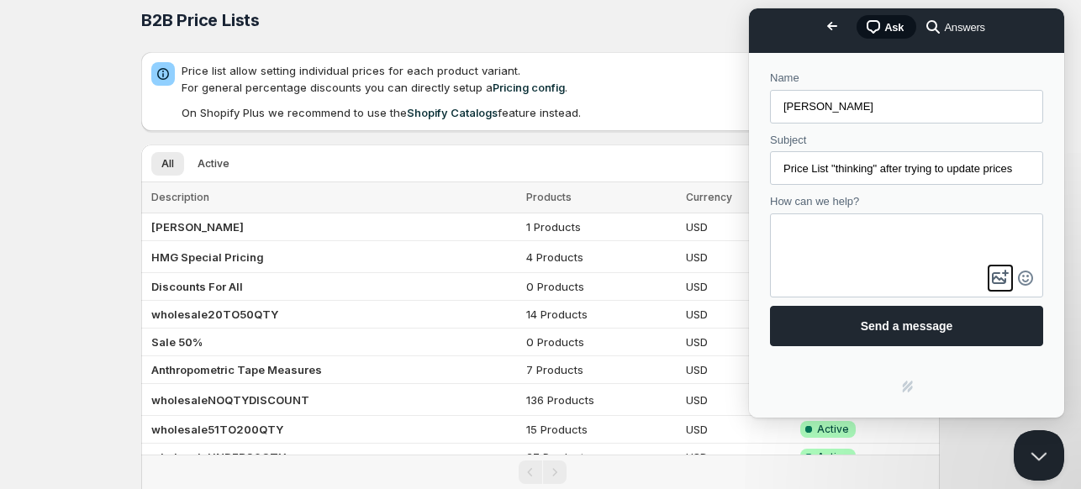
click at [988, 277] on button "image-plus" at bounding box center [1000, 278] width 25 height 27
type input "C:\fakepath\Screenshot 2025-09-18 200441.png"
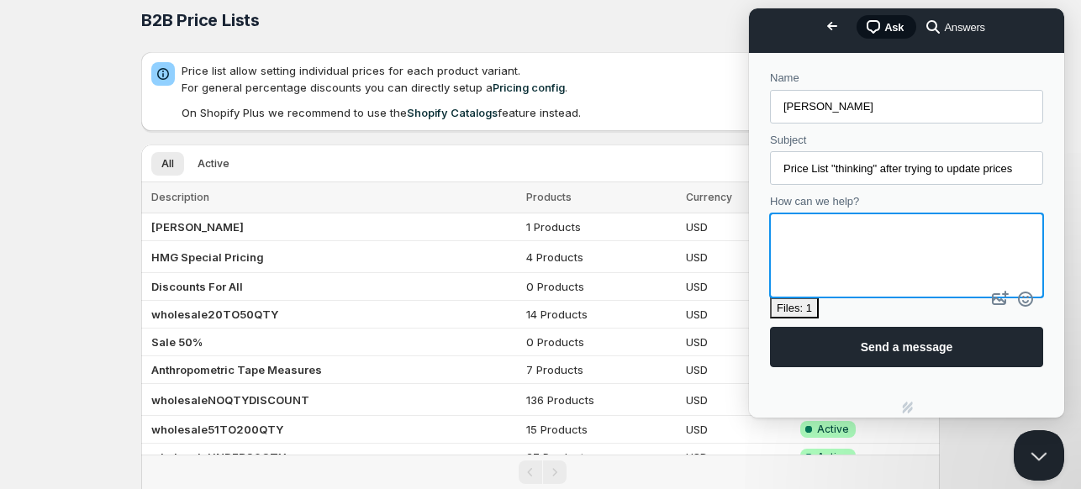
click at [801, 231] on textarea "How can we help?" at bounding box center [907, 240] width 270 height 51
click at [925, 236] on textarea "I just went to update 1 or 2 prices in my price" at bounding box center [907, 240] width 270 height 51
click at [853, 232] on textarea "I just went to update 1 or 2 prices in my price" at bounding box center [907, 240] width 270 height 51
click at [848, 247] on textarea "I just went to manually update 1 or 2 prices in my price" at bounding box center [907, 240] width 270 height 51
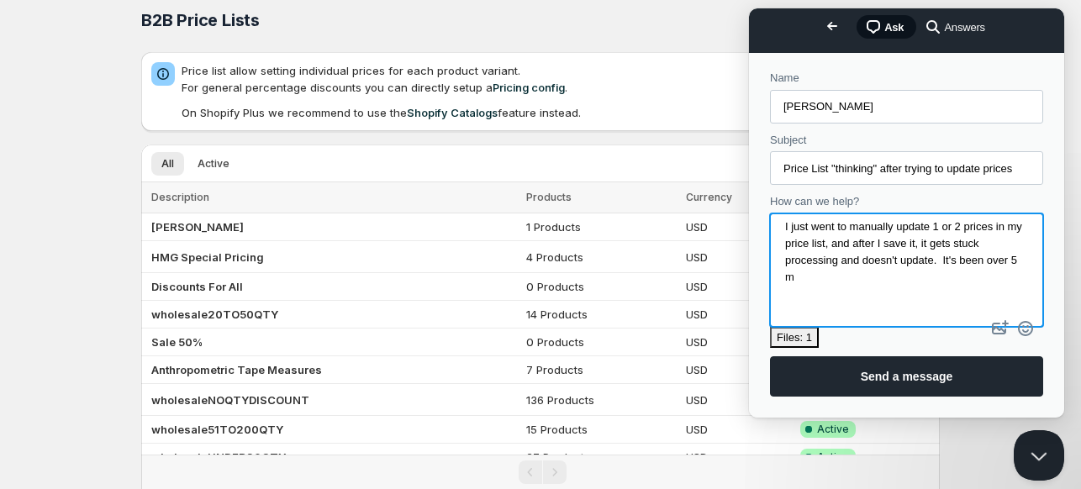
scroll to position [7, 0]
click at [1043, 447] on button "Close Beacon popover" at bounding box center [1036, 452] width 50 height 50
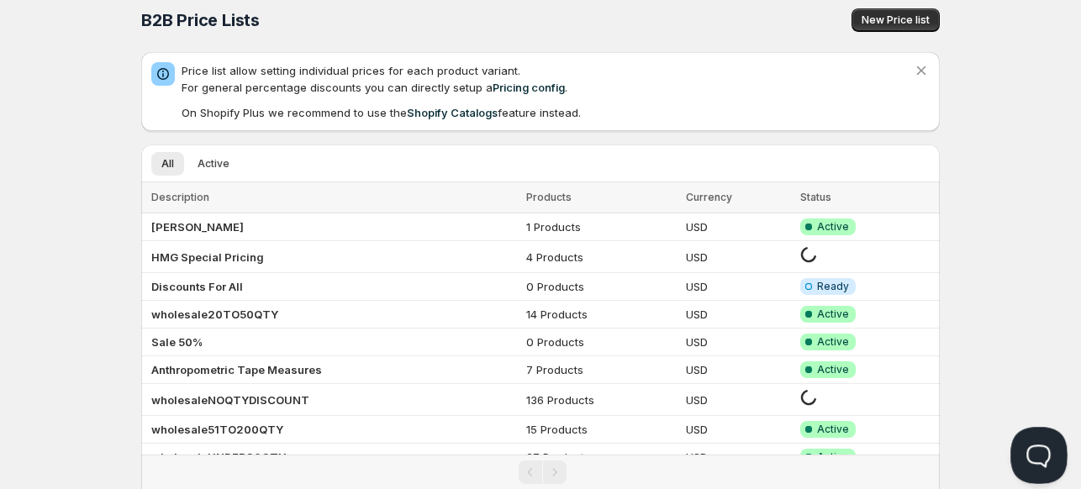
click at [1043, 449] on button "Open Beacon popover" at bounding box center [1036, 452] width 50 height 50
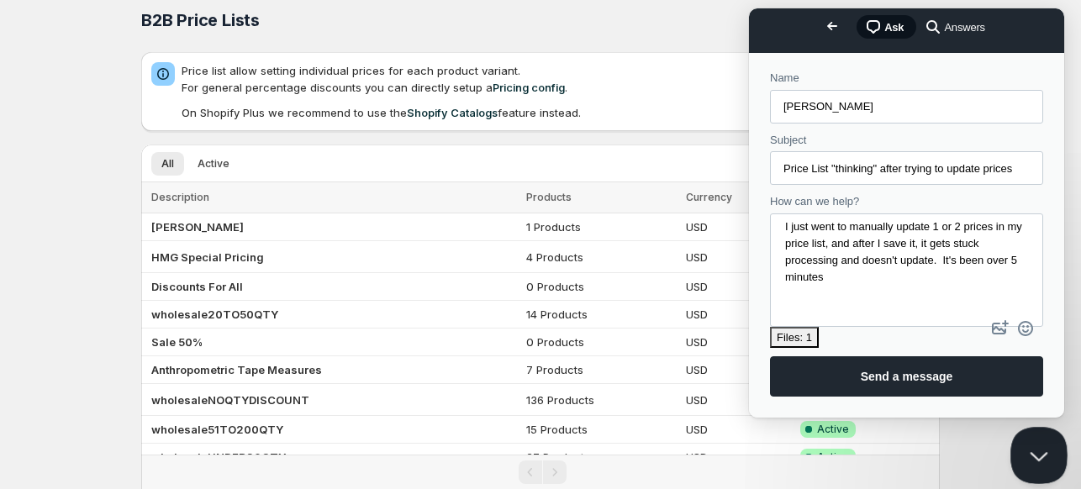
scroll to position [158, 0]
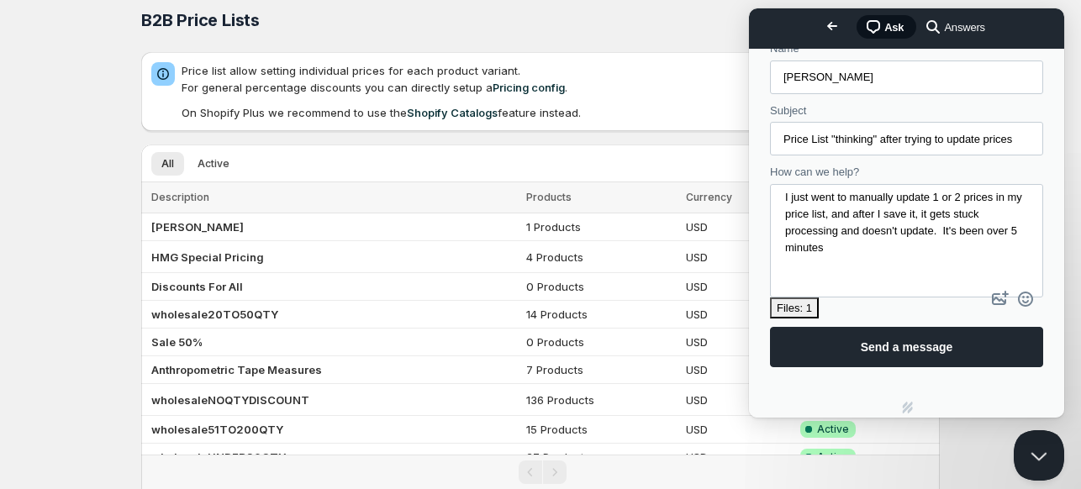
click at [901, 248] on textarea "I just went to manually update 1 or 2 prices in my price list, and after I save…" at bounding box center [907, 226] width 270 height 81
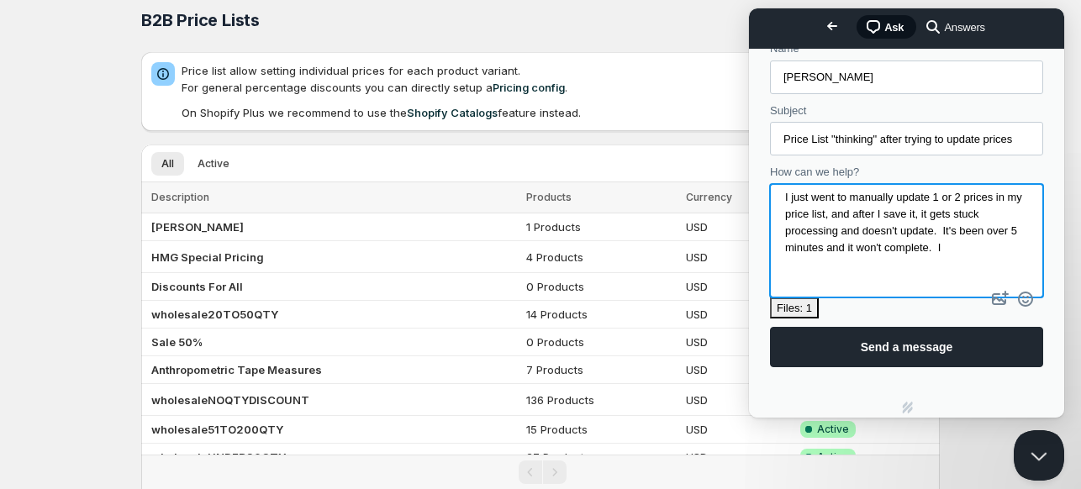
scroll to position [13, 0]
type textarea "I just went to manually update 1 or 2 prices in my price list, and after I save…"
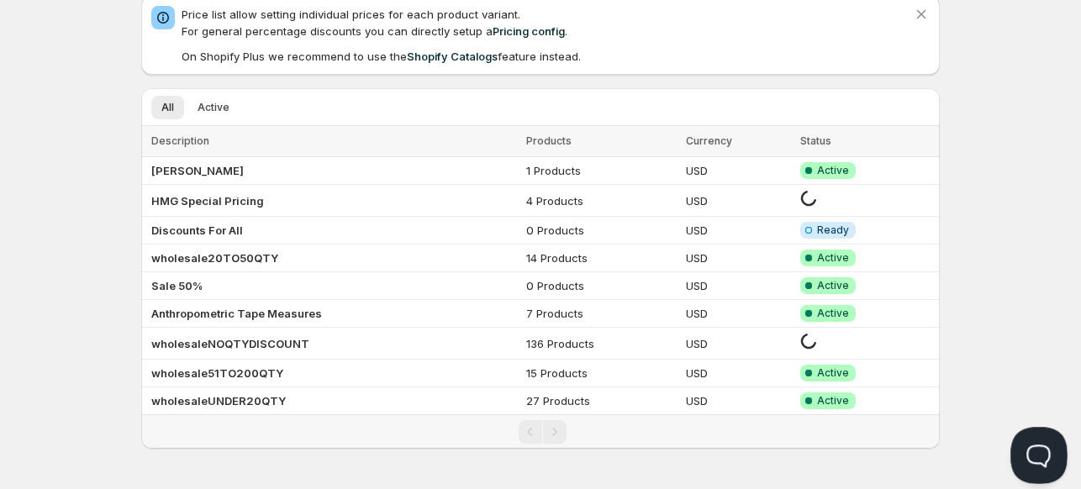
click at [1040, 448] on button "Open Beacon popover" at bounding box center [1036, 452] width 50 height 50
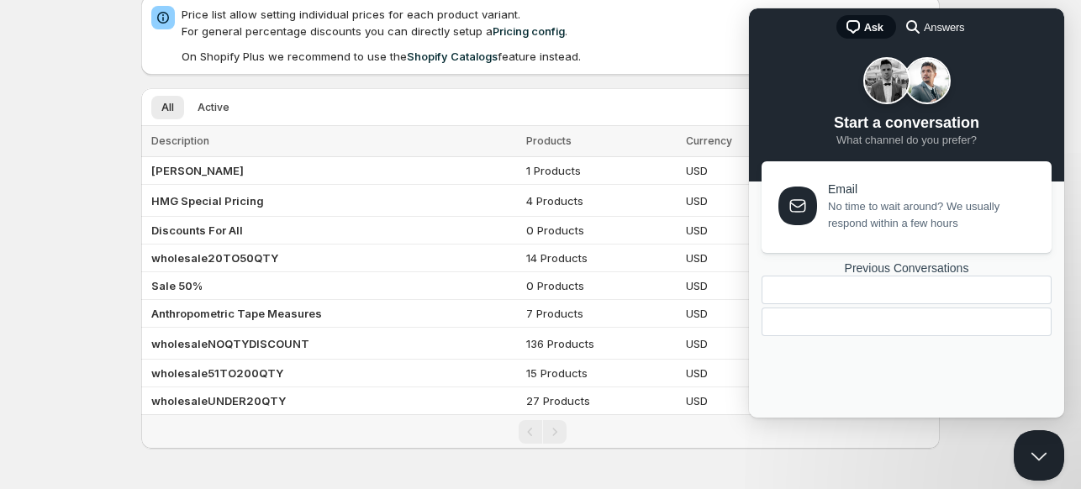
click at [852, 214] on span "No time to wait around? We usually respond within a few hours" at bounding box center [930, 215] width 204 height 34
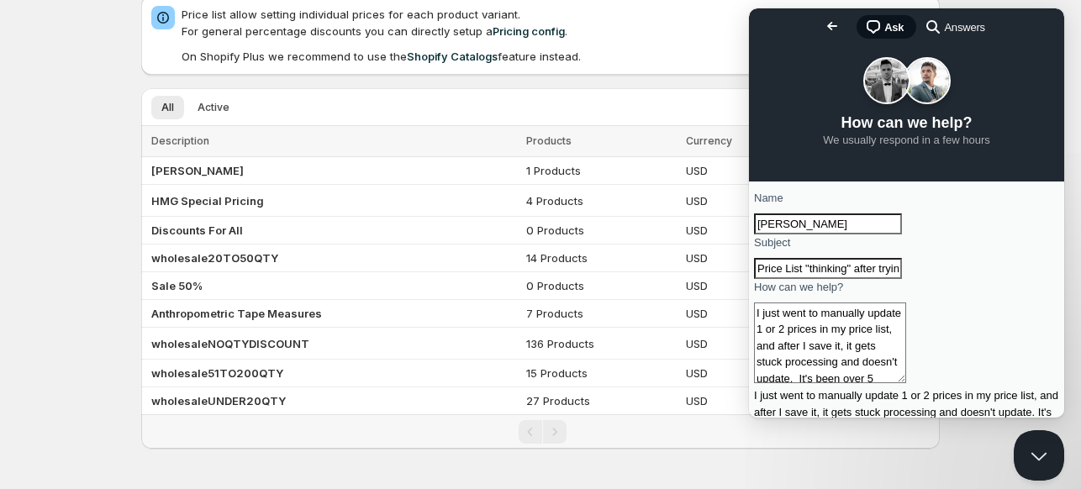
scroll to position [158, 0]
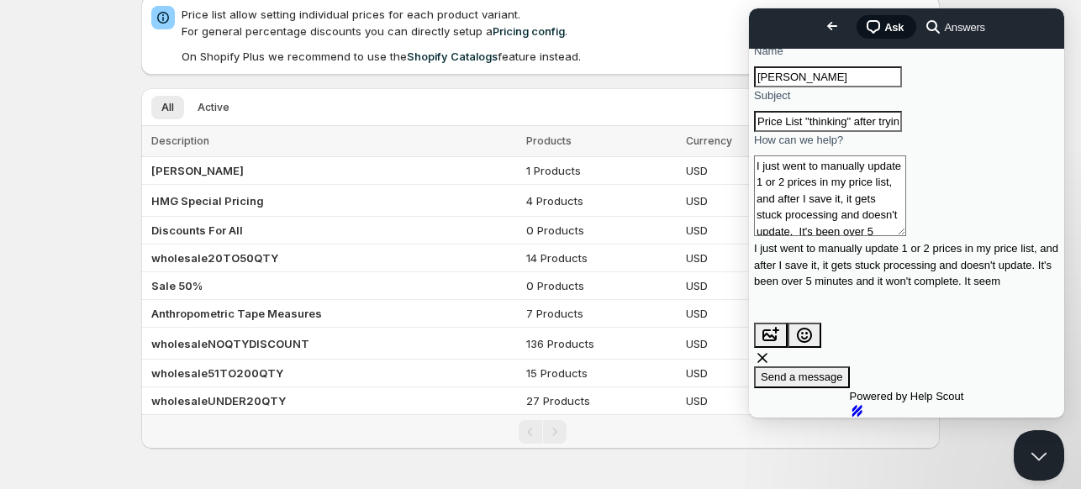
click at [906, 236] on textarea "I just went to manually update 1 or 2 prices in my price list, and after I save…" at bounding box center [830, 196] width 152 height 81
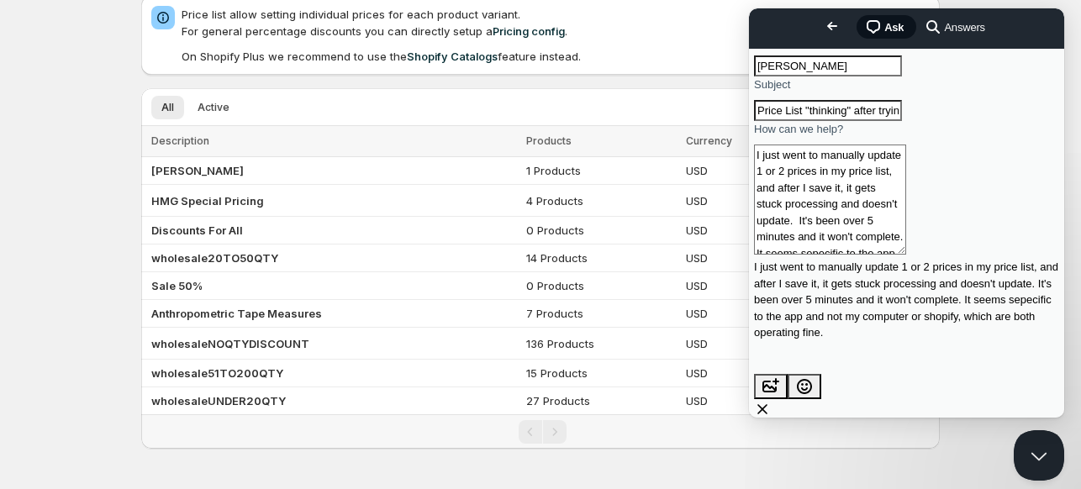
scroll to position [27, 0]
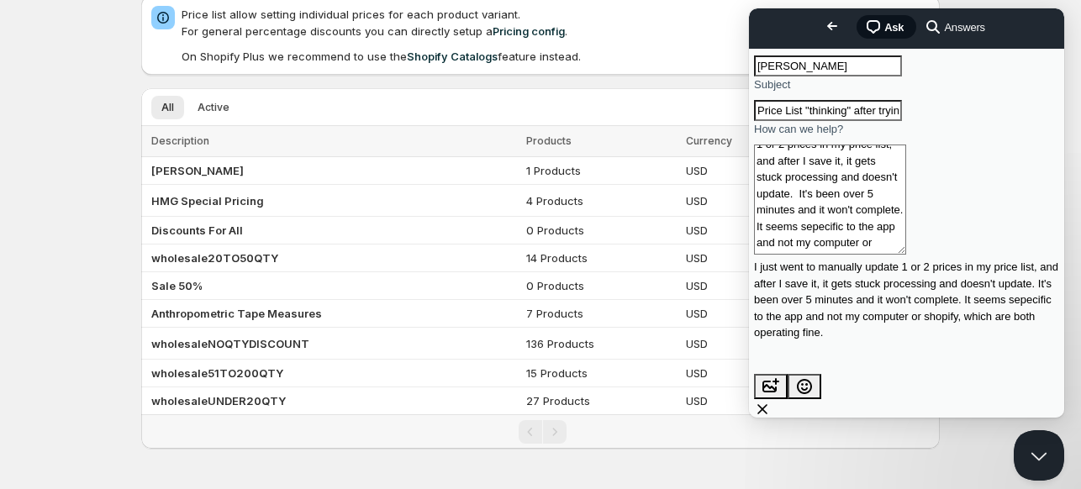
type textarea "I just went to manually update 1 or 2 prices in my price list, and after I save…"
click at [788, 374] on button "image-plus" at bounding box center [771, 386] width 34 height 25
type input "C:\fakepath\Screenshot 2025-09-18 200441.png"
click at [883, 255] on textarea "I just went to manually update 1 or 2 prices in my price list, and after I save…" at bounding box center [830, 200] width 152 height 110
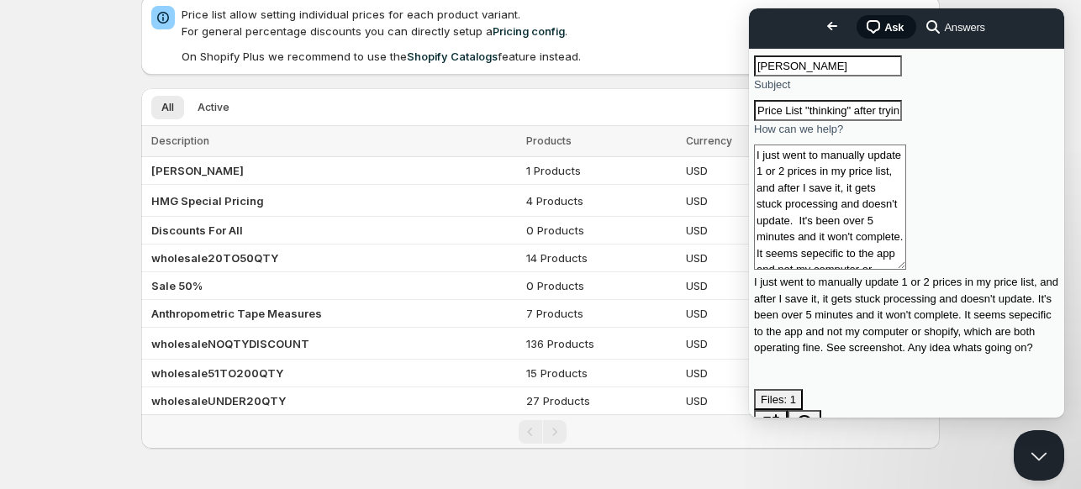
scroll to position [29, 0]
type textarea "I just went to manually update 1 or 2 prices in my price list, and after I save…"
drag, startPoint x: 878, startPoint y: 371, endPoint x: 859, endPoint y: 278, distance: 94.3
click at [859, 278] on form "Name Joe Subject Price List "thinking" after trying to update prices How can we…" at bounding box center [906, 254] width 305 height 444
click at [843, 459] on span "Send a message" at bounding box center [802, 465] width 82 height 13
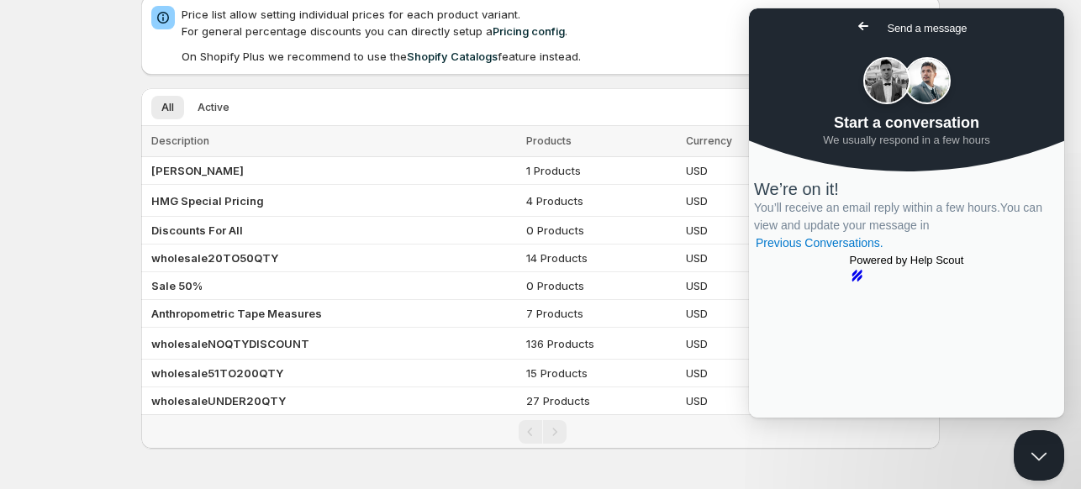
scroll to position [0, 0]
click at [853, 26] on span "Go back" at bounding box center [863, 26] width 20 height 20
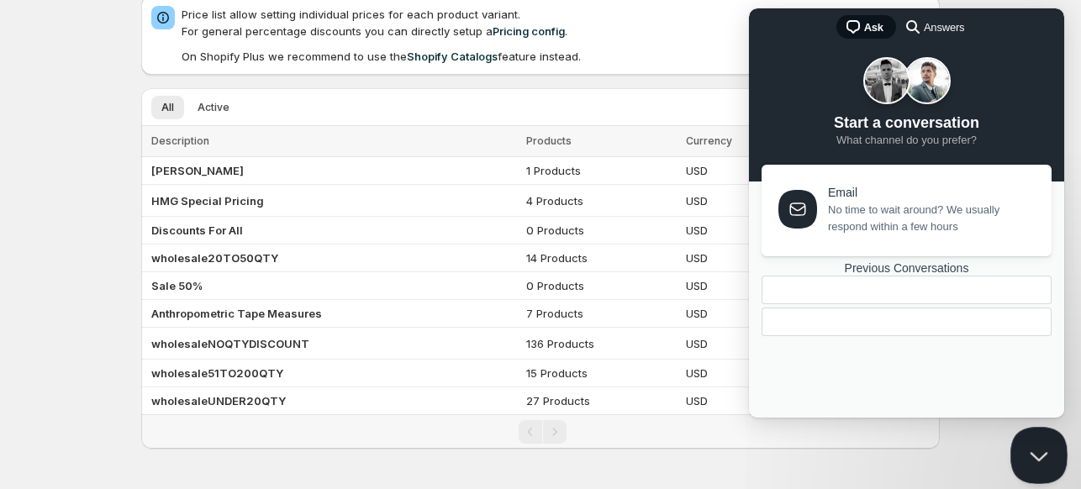
click at [1035, 452] on button "Close Beacon popover" at bounding box center [1036, 452] width 50 height 50
